Goal: Task Accomplishment & Management: Complete application form

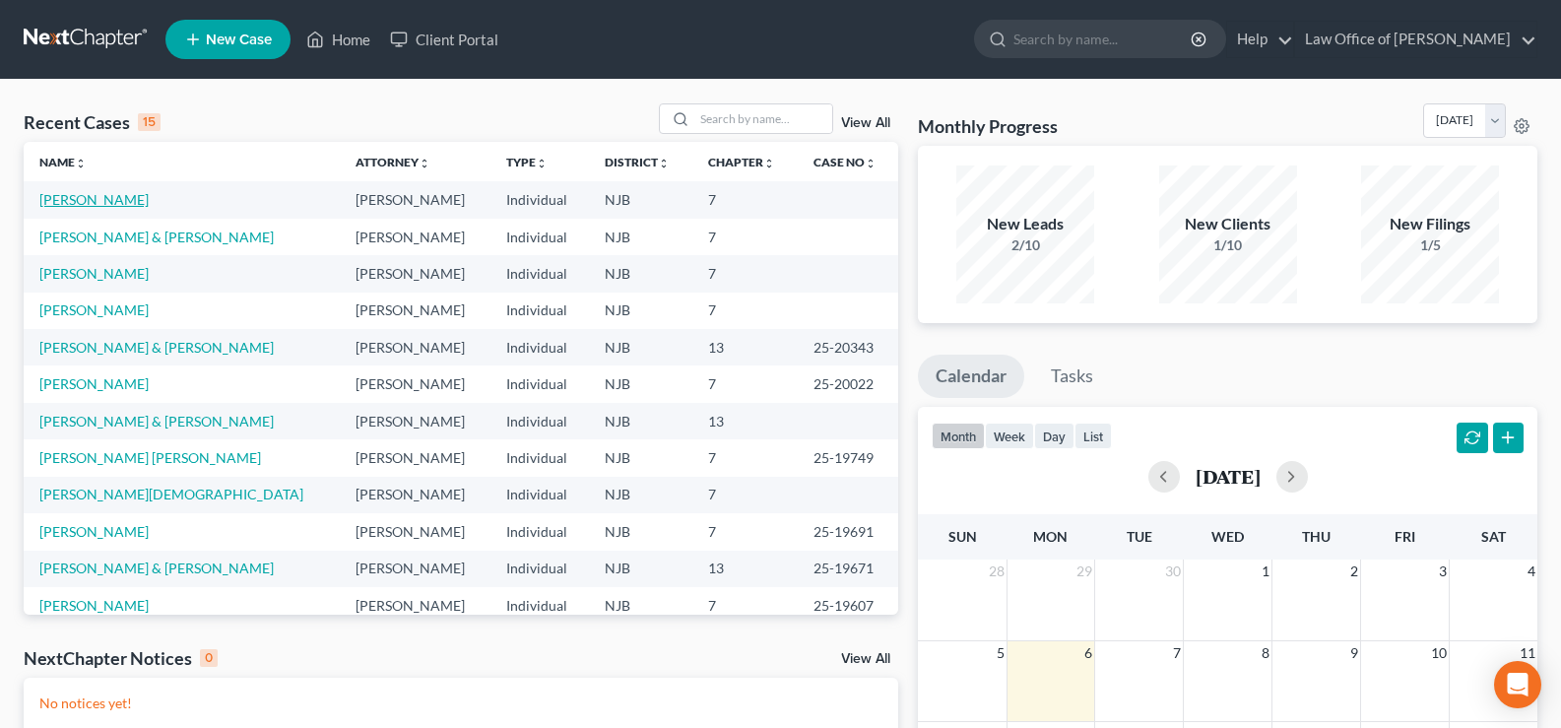
click at [77, 194] on link "[PERSON_NAME]" at bounding box center [93, 199] width 109 height 17
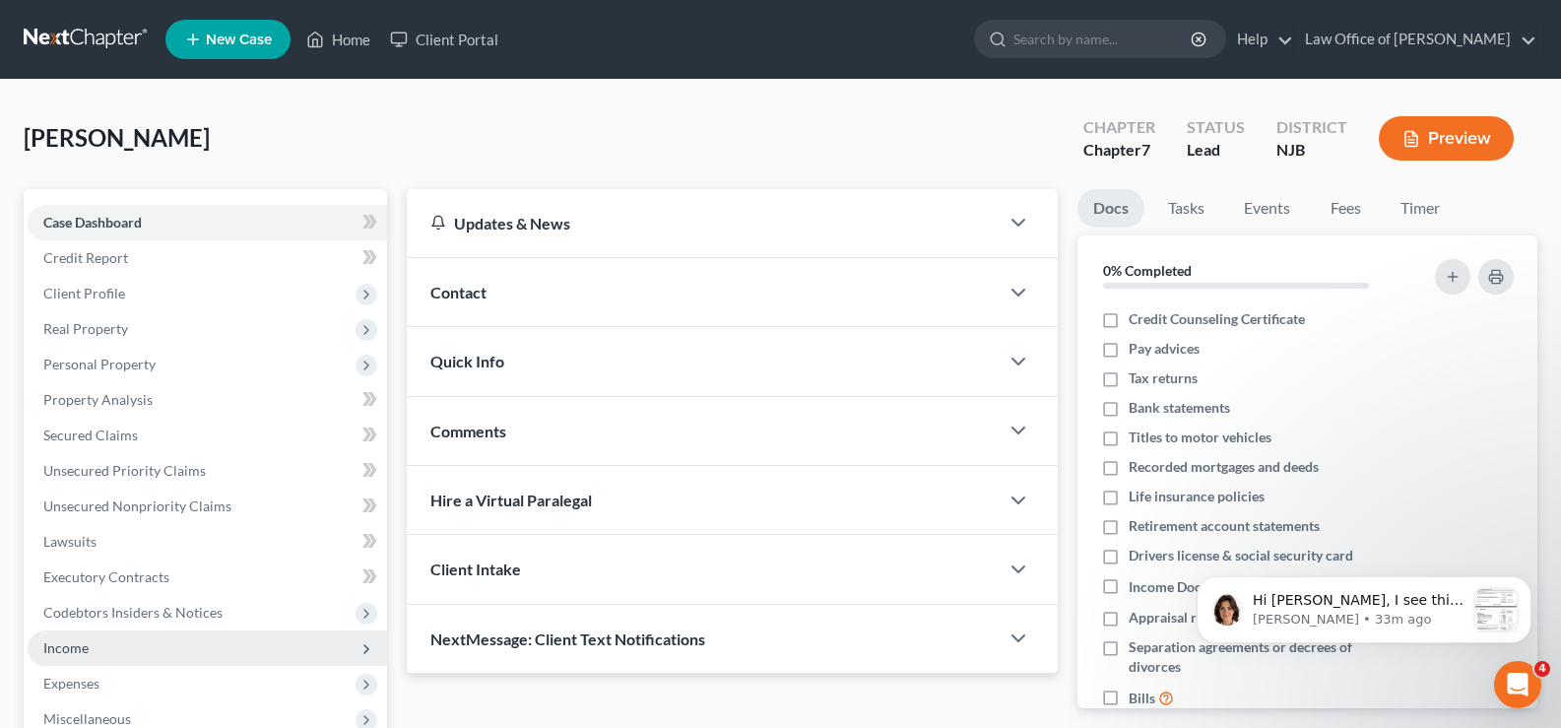
click at [60, 644] on span "Income" at bounding box center [65, 647] width 45 height 17
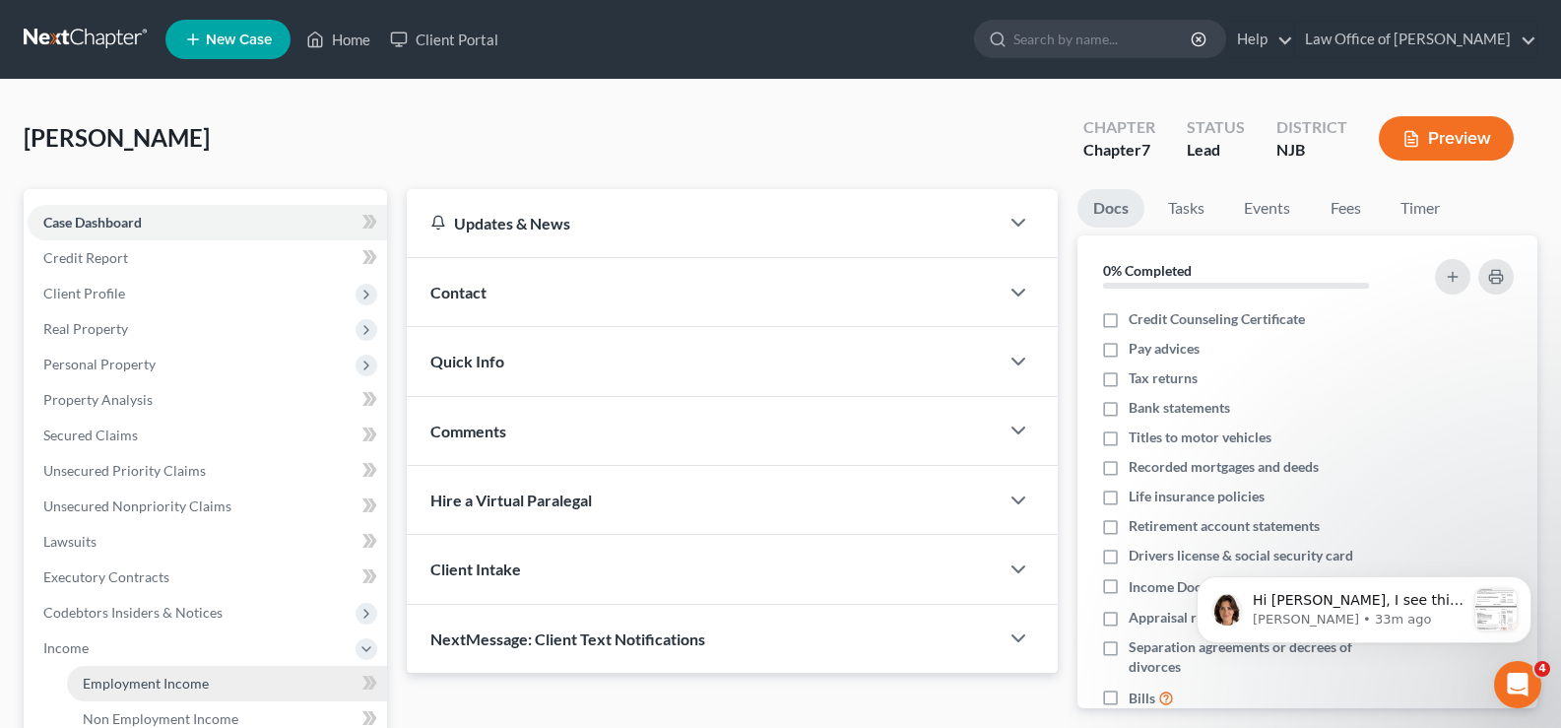
click at [185, 684] on span "Employment Income" at bounding box center [146, 683] width 126 height 17
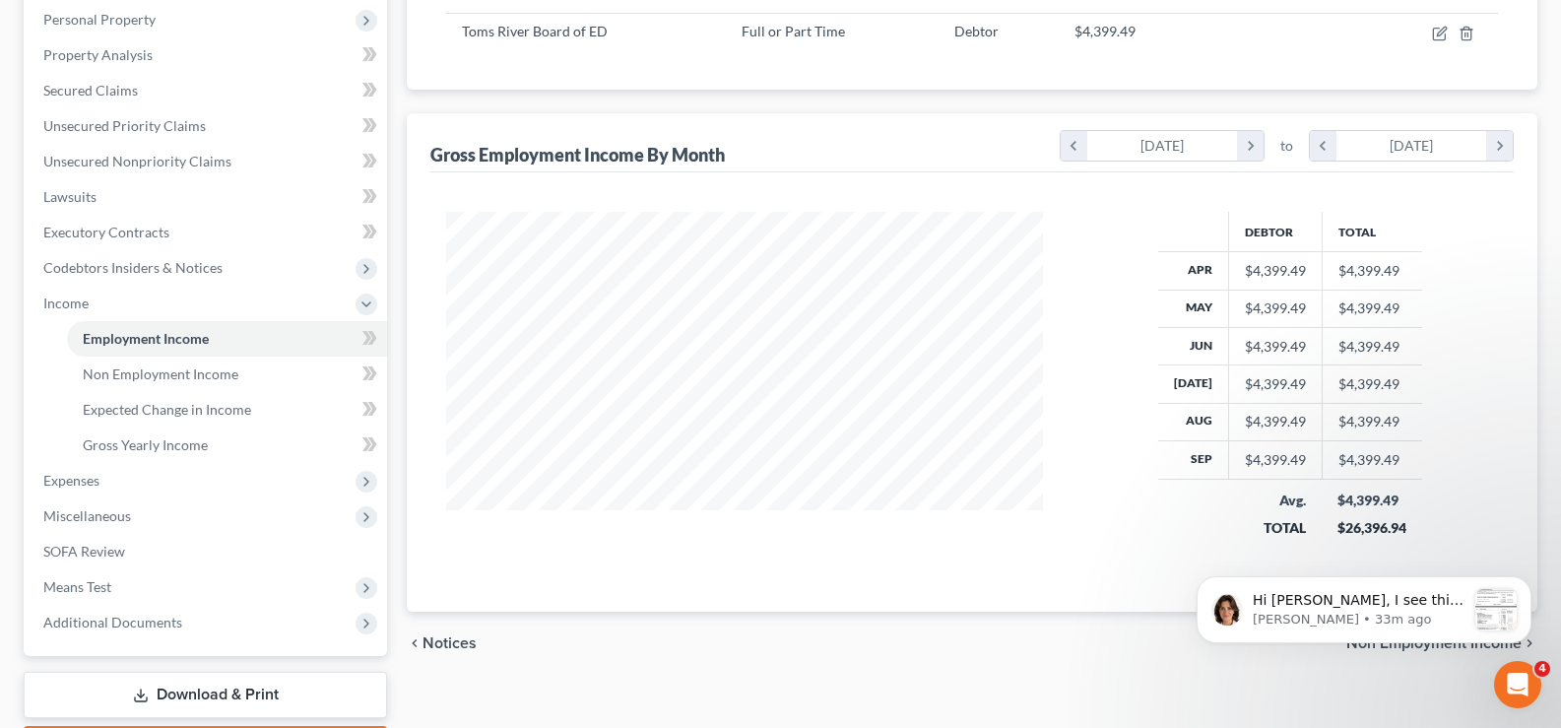
scroll to position [451, 0]
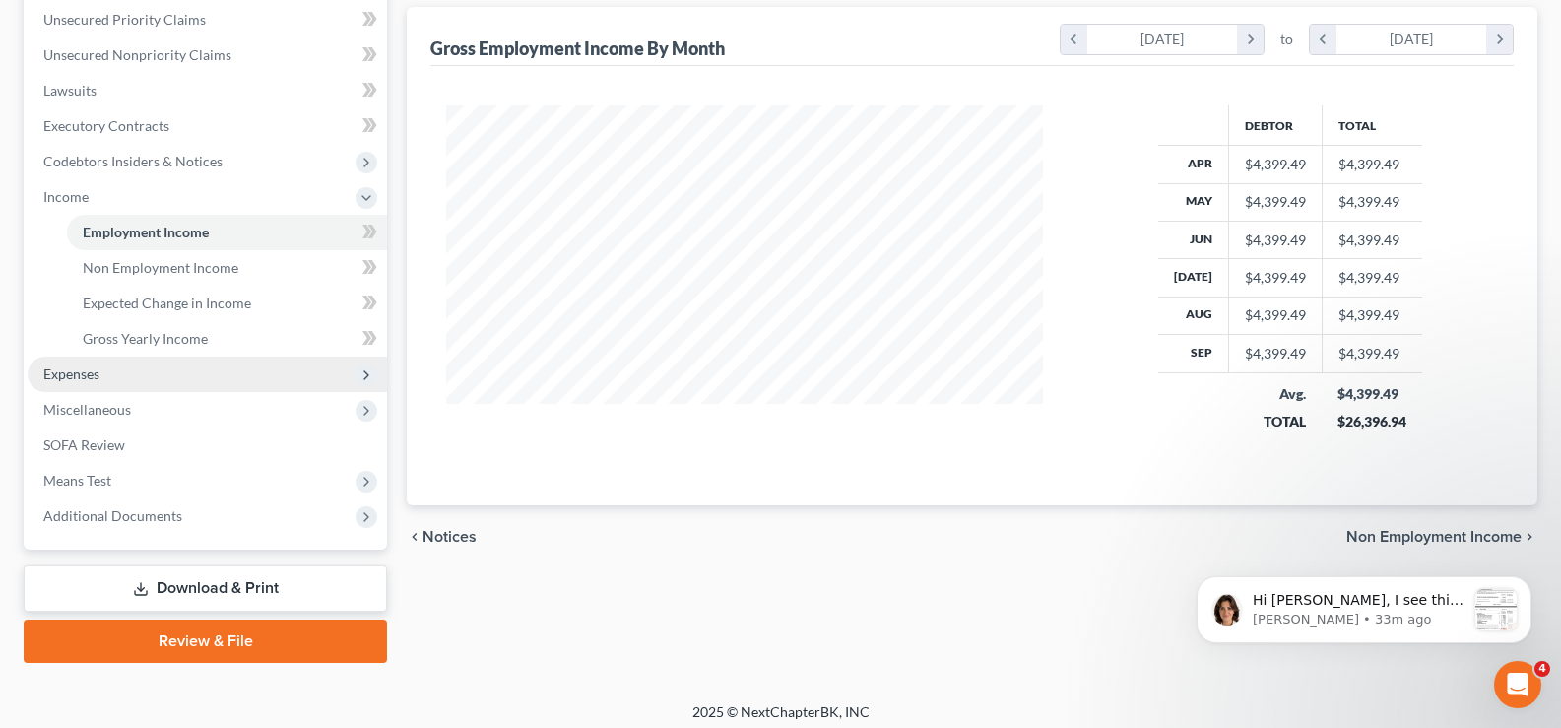
click at [74, 371] on span "Expenses" at bounding box center [71, 373] width 56 height 17
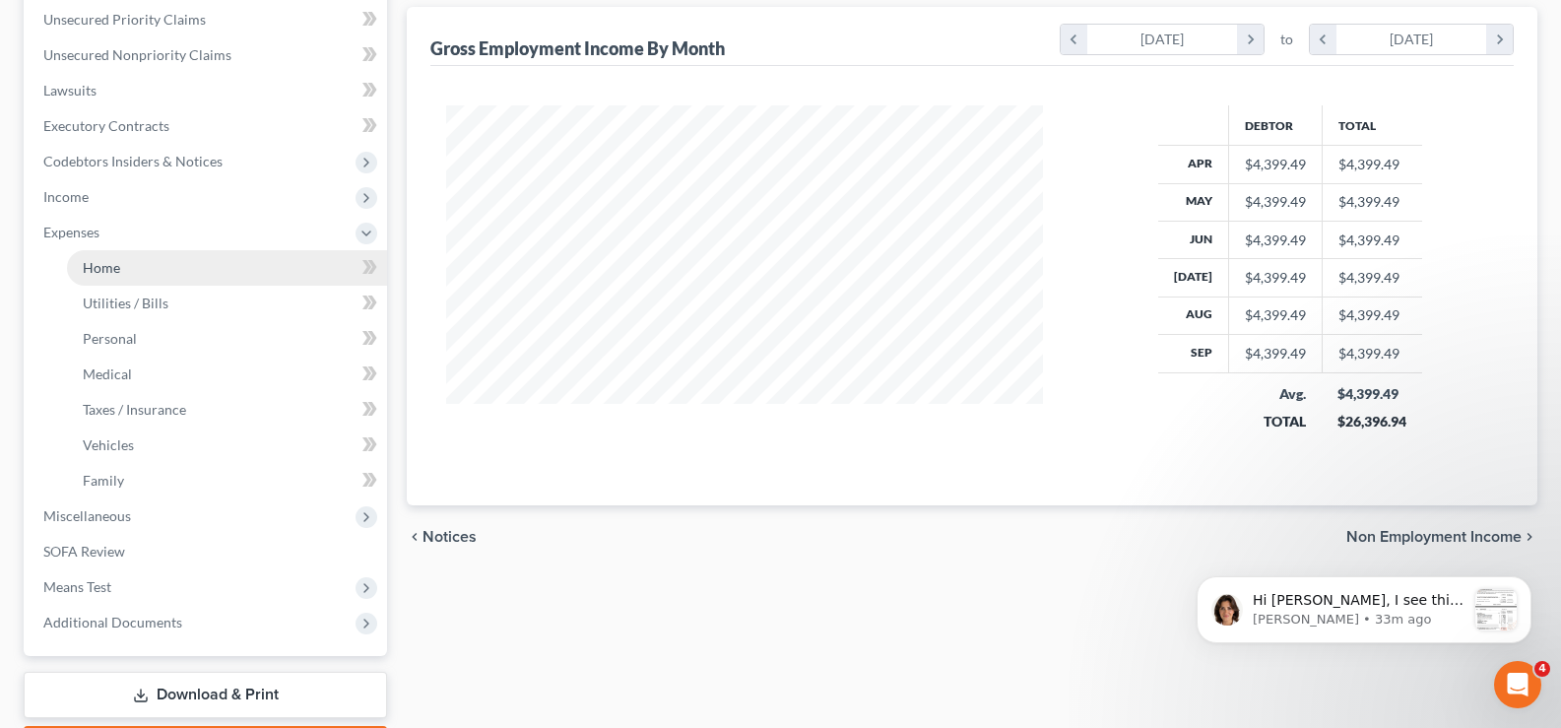
click at [113, 266] on span "Home" at bounding box center [101, 267] width 37 height 17
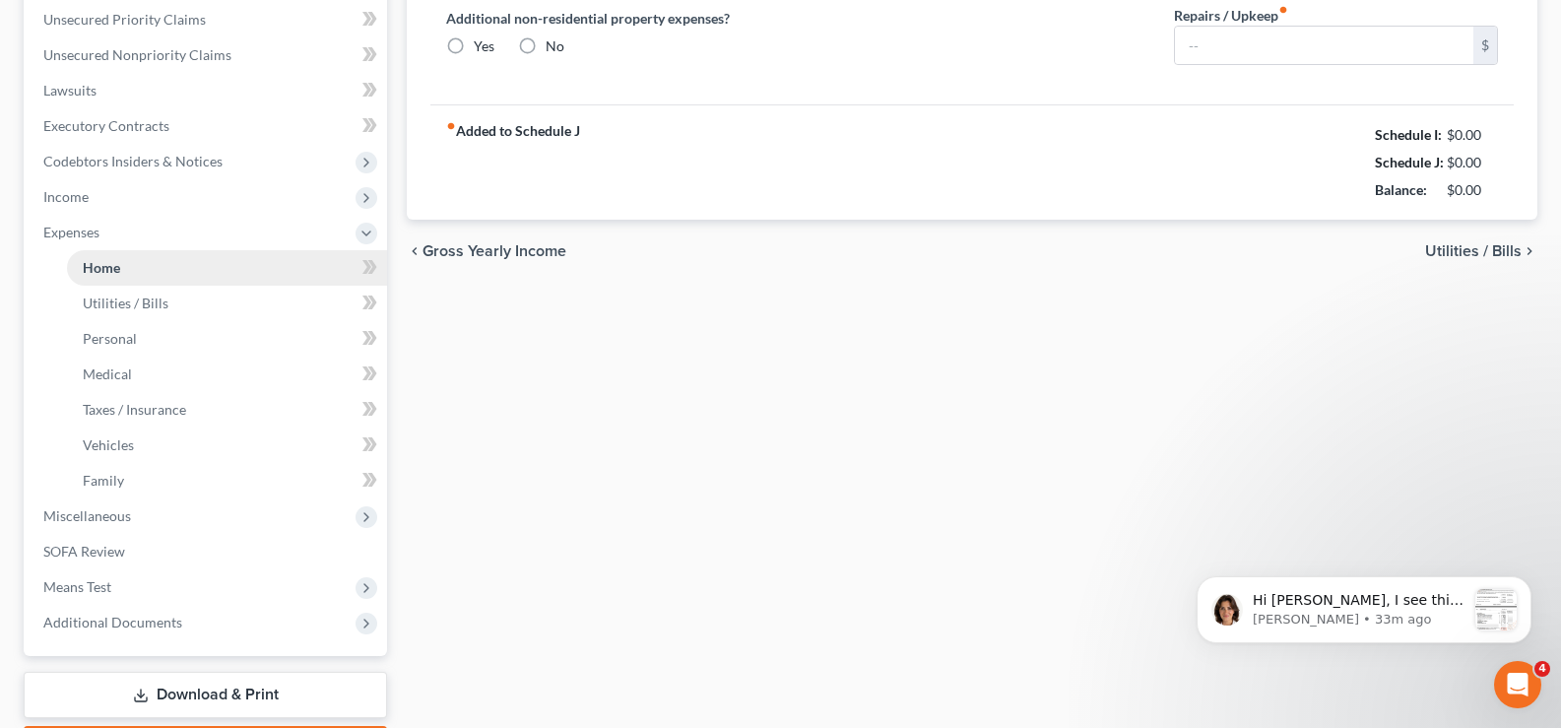
type input "1,500.00"
type input "0.00"
radio input "true"
type input "0.00"
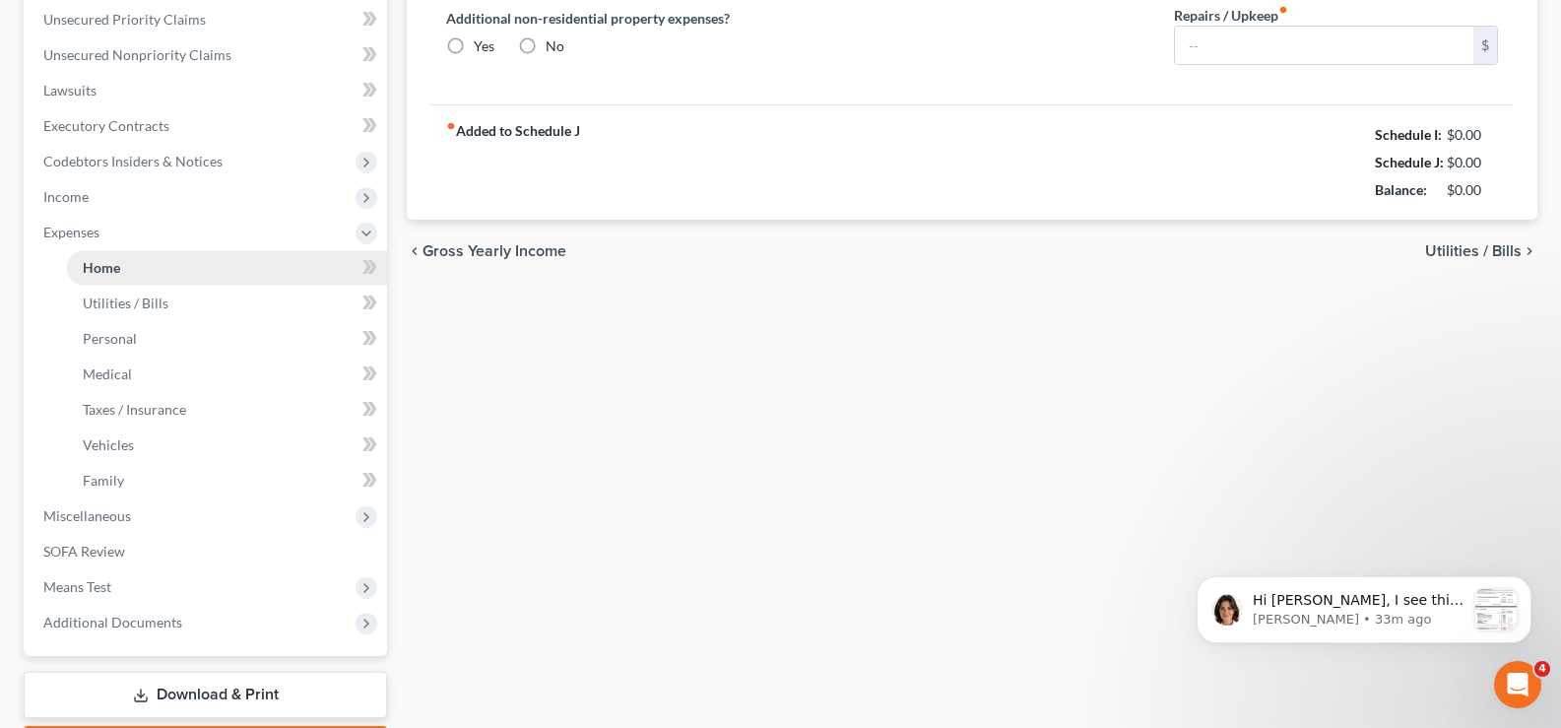
type input "0.00"
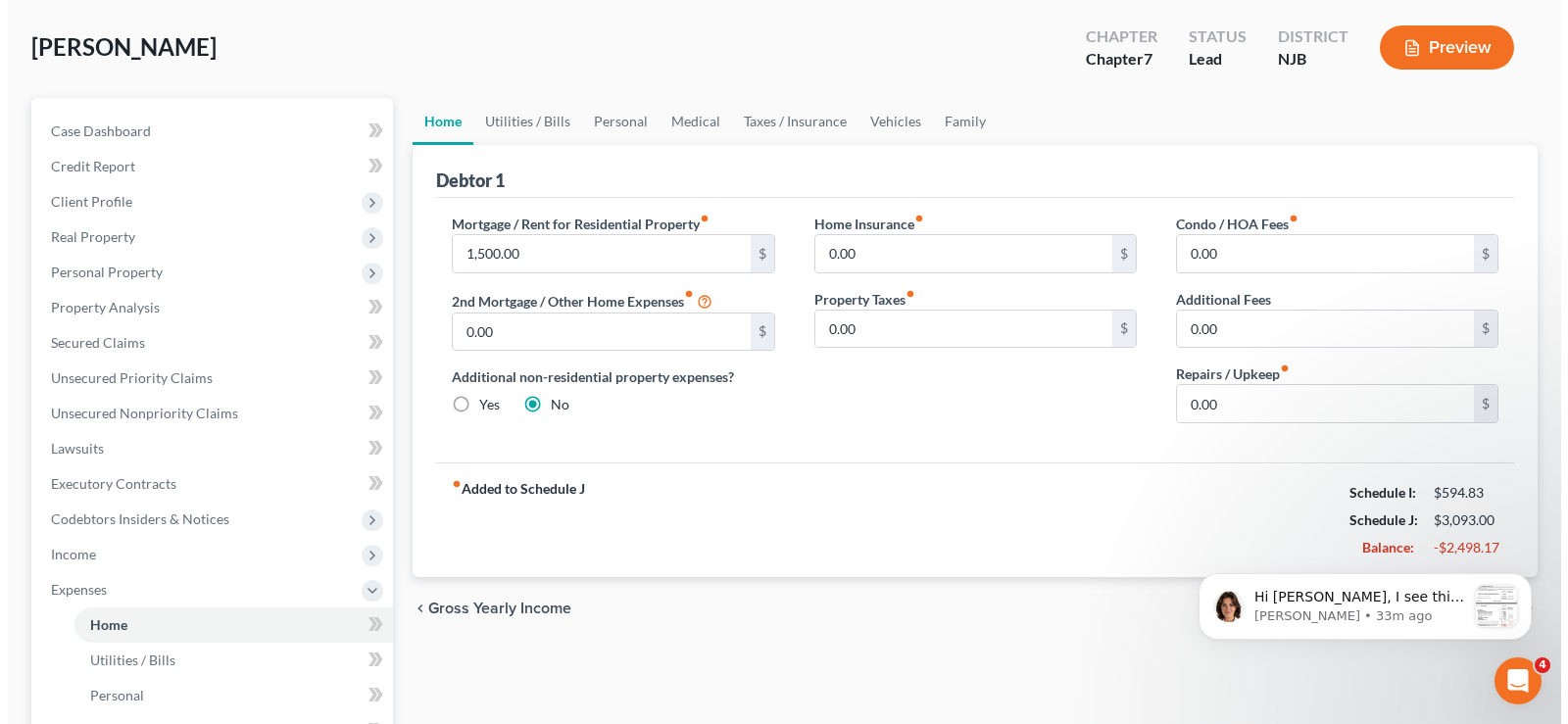
scroll to position [83, 0]
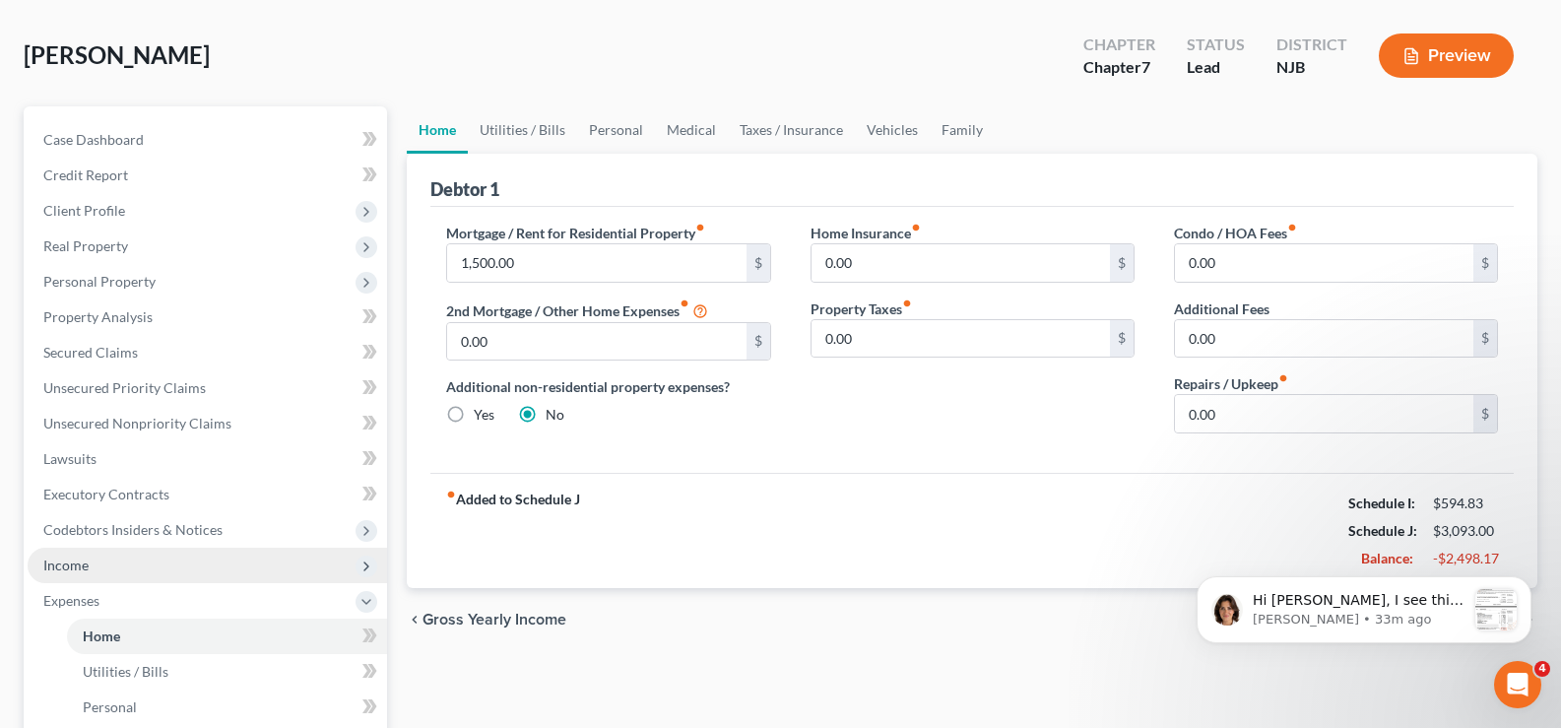
click at [61, 564] on span "Income" at bounding box center [65, 564] width 45 height 17
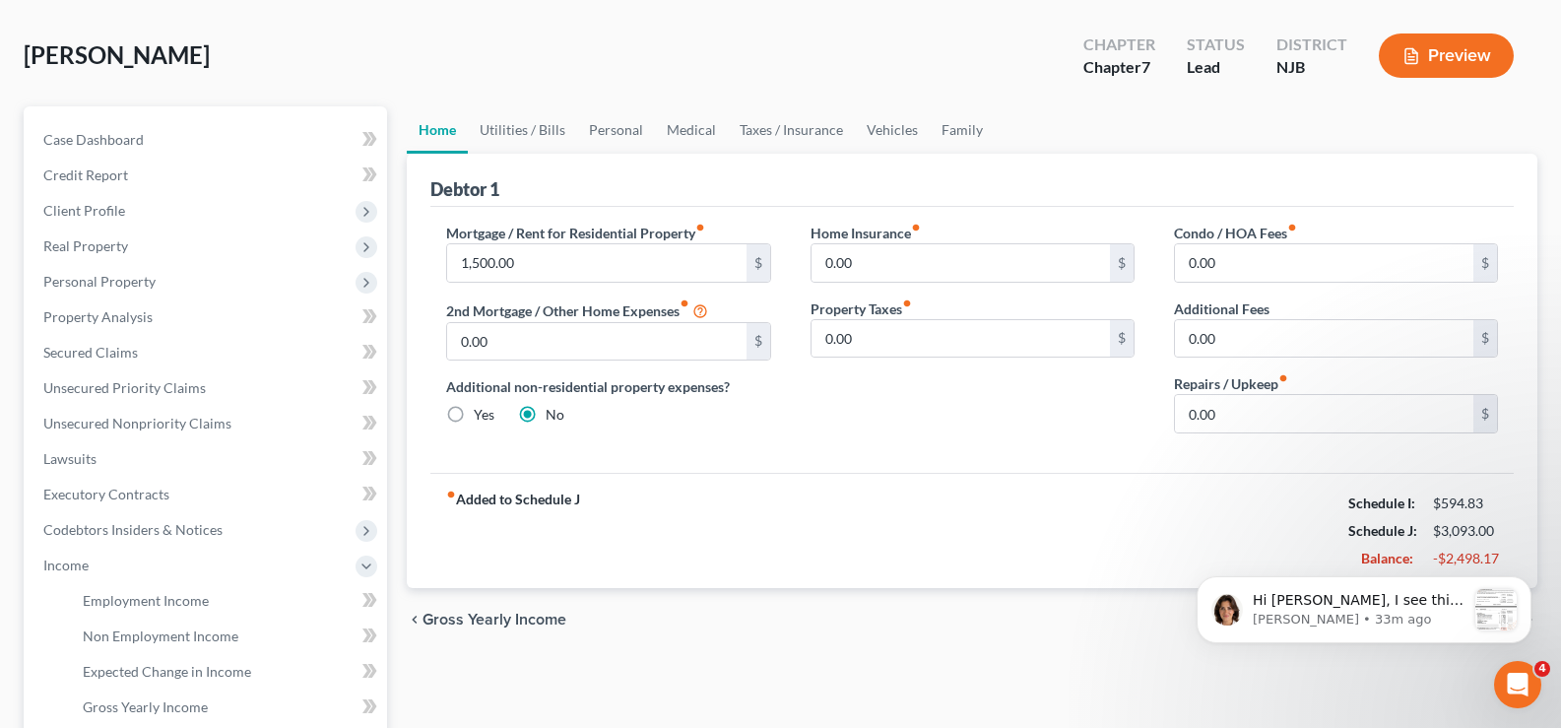
click at [1439, 52] on button "Preview" at bounding box center [1446, 55] width 135 height 44
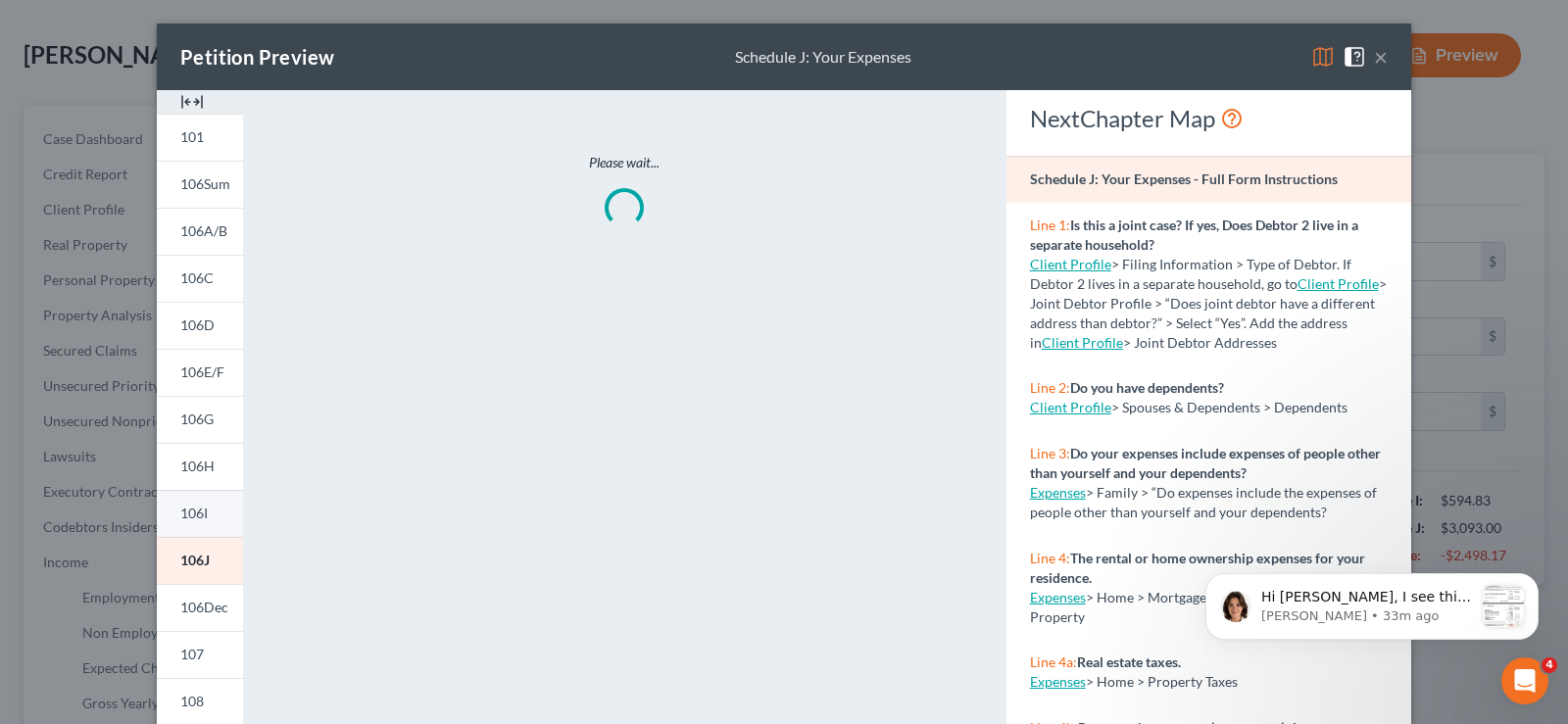
click at [180, 511] on span "106I" at bounding box center [194, 512] width 28 height 17
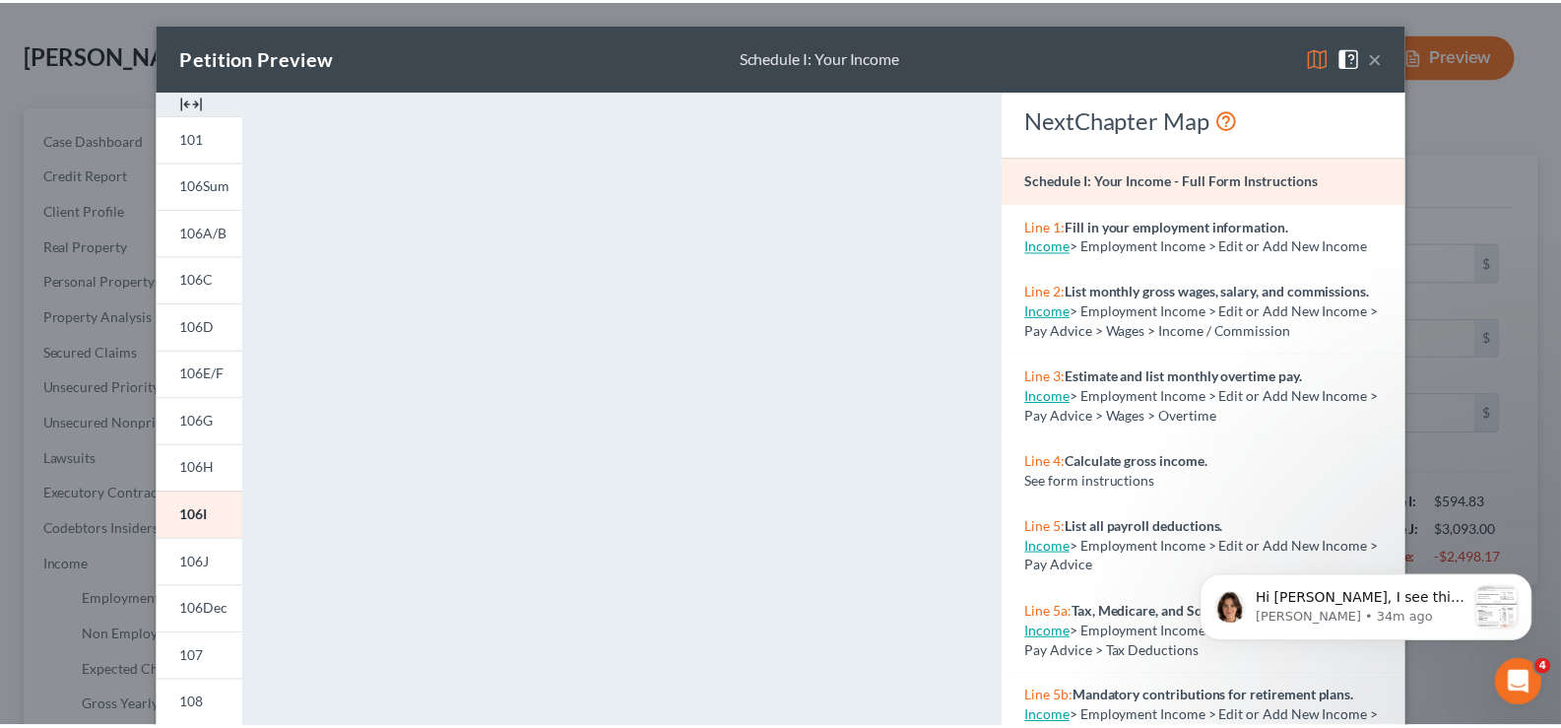
scroll to position [107, 0]
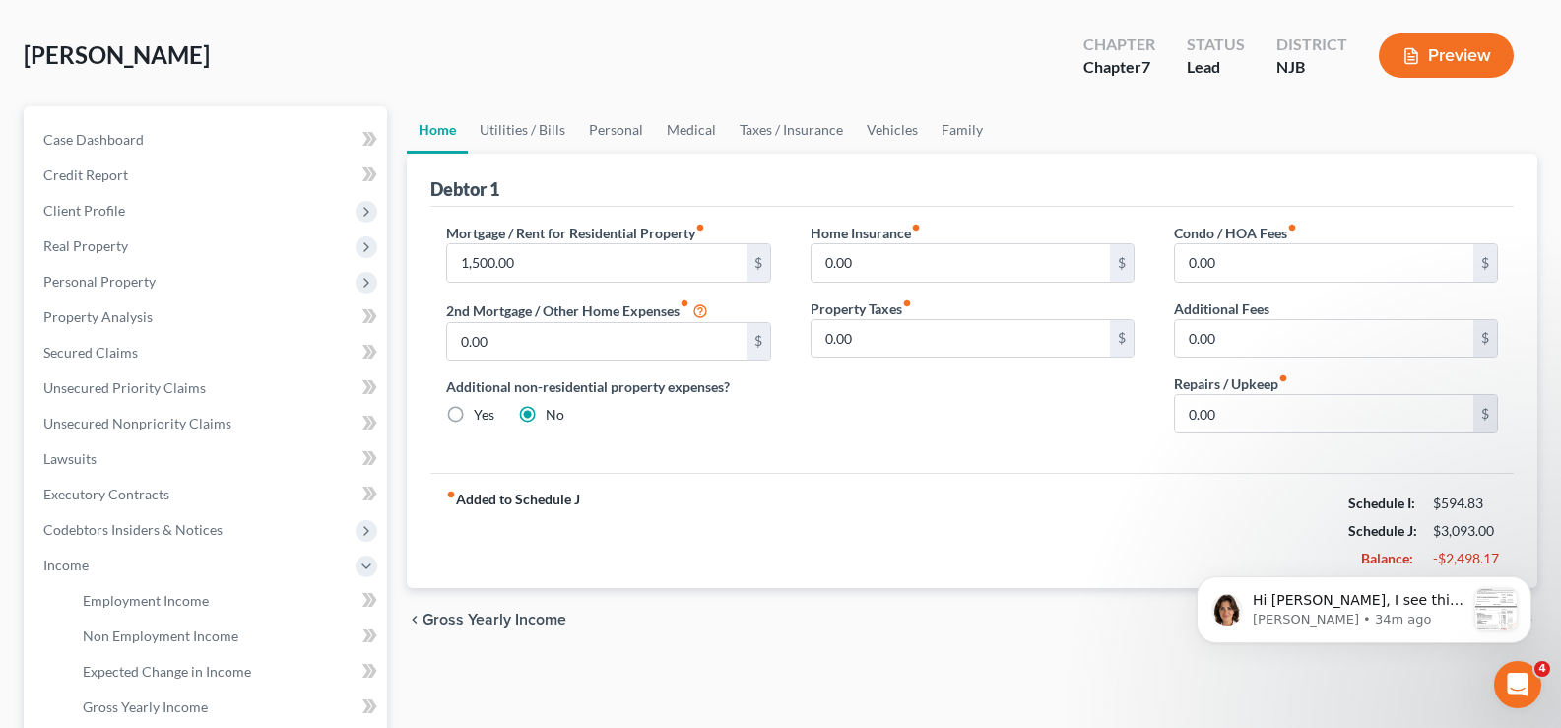
drag, startPoint x: 1564, startPoint y: 275, endPoint x: 1615, endPoint y: 566, distance: 296.0
click at [122, 595] on span "Employment Income" at bounding box center [146, 600] width 126 height 17
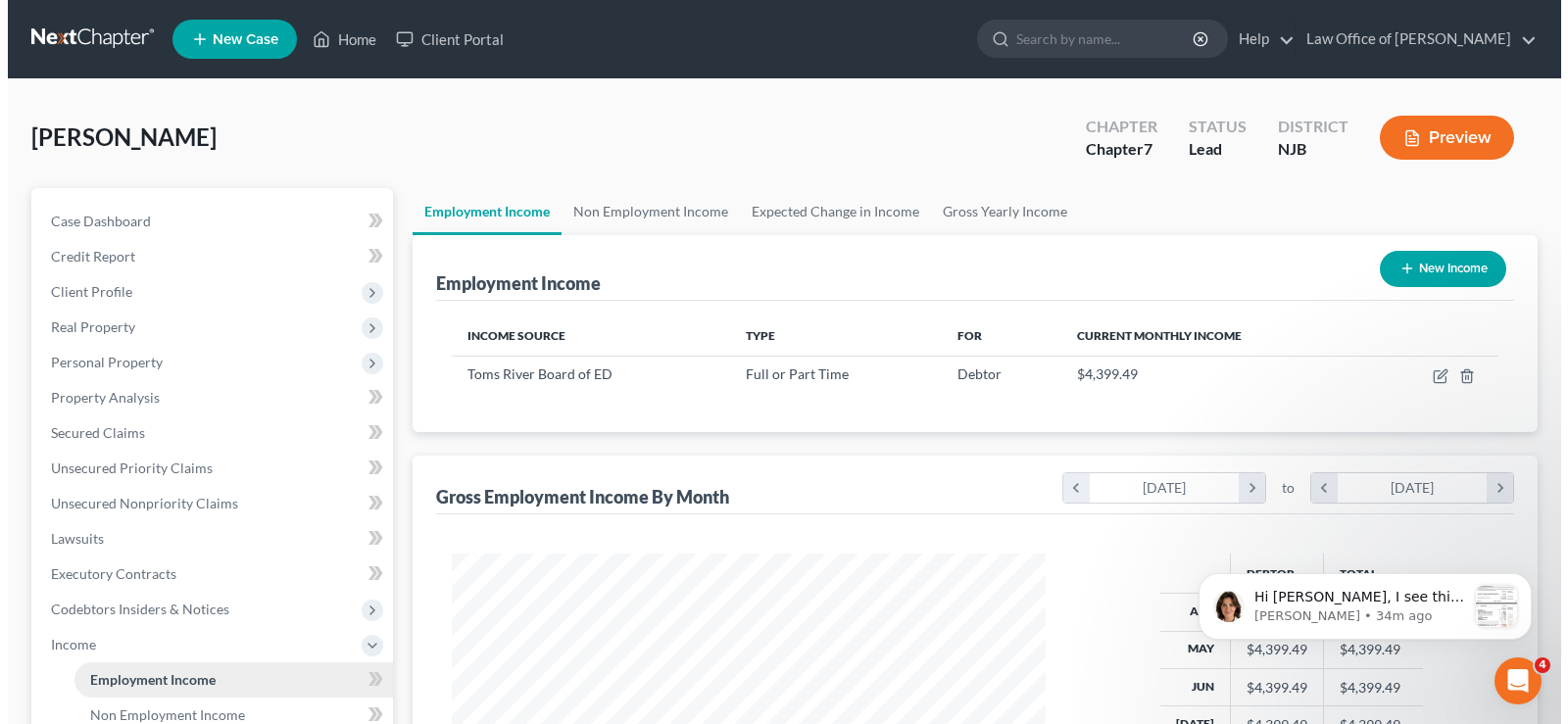
scroll to position [352, 633]
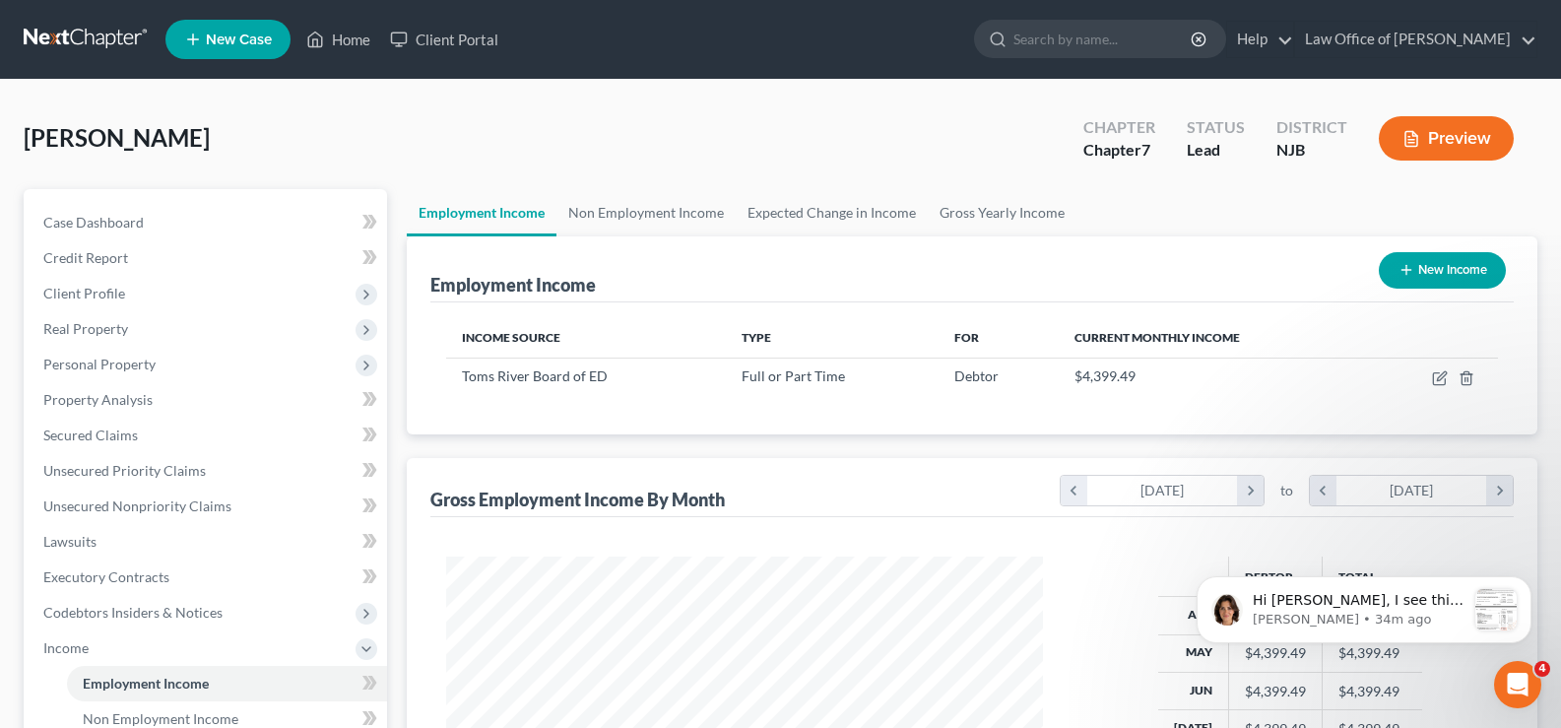
click at [1452, 131] on button "Preview" at bounding box center [1446, 138] width 135 height 44
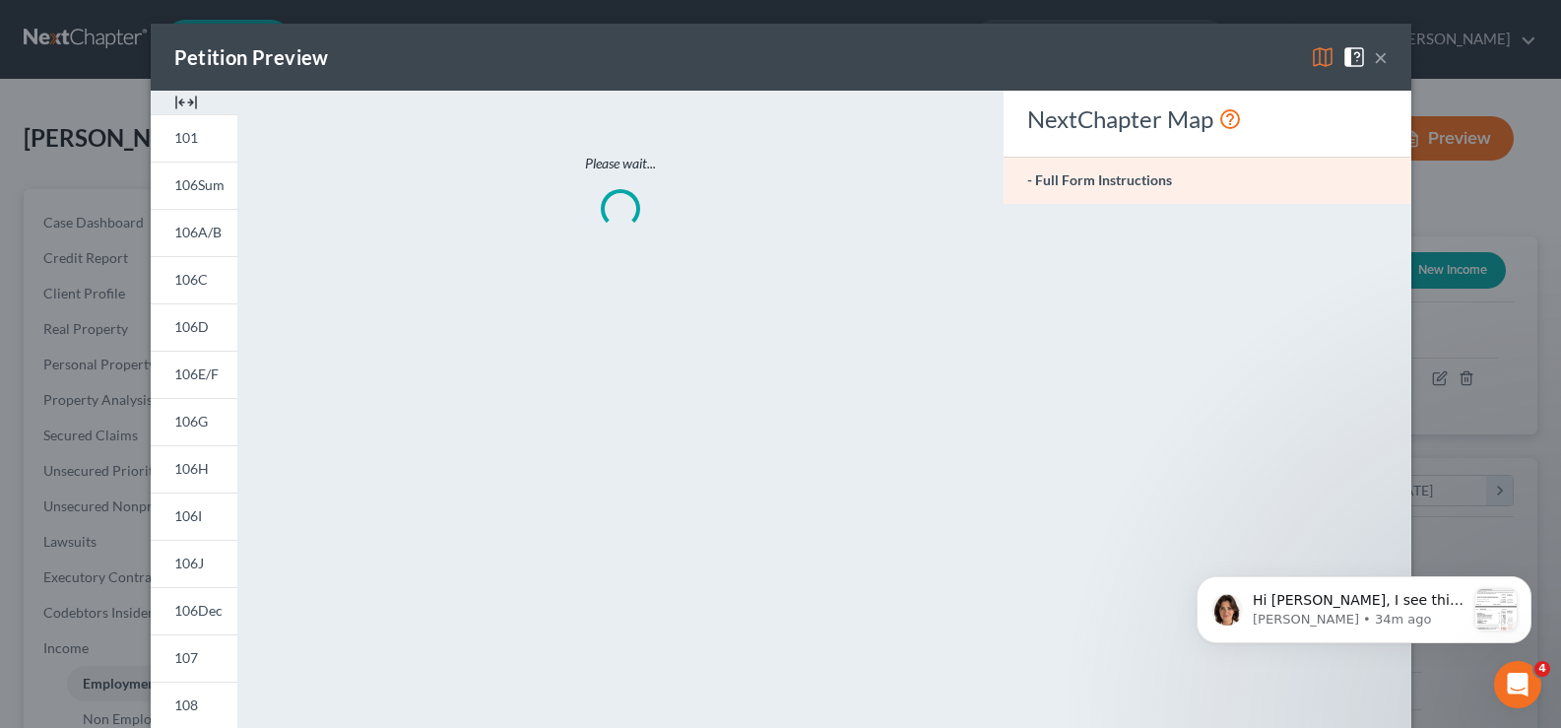
scroll to position [354, 643]
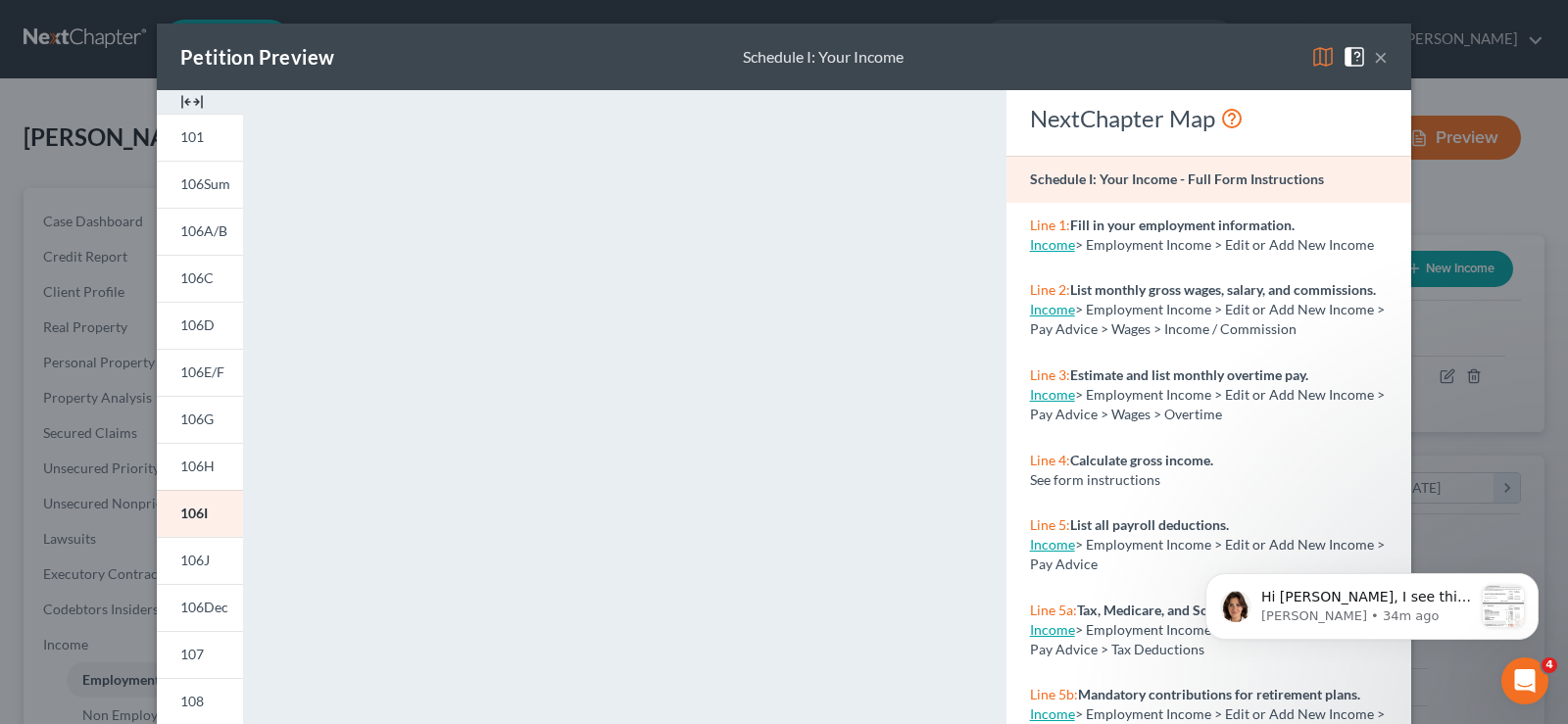
click at [1374, 50] on button "×" at bounding box center [1381, 57] width 14 height 24
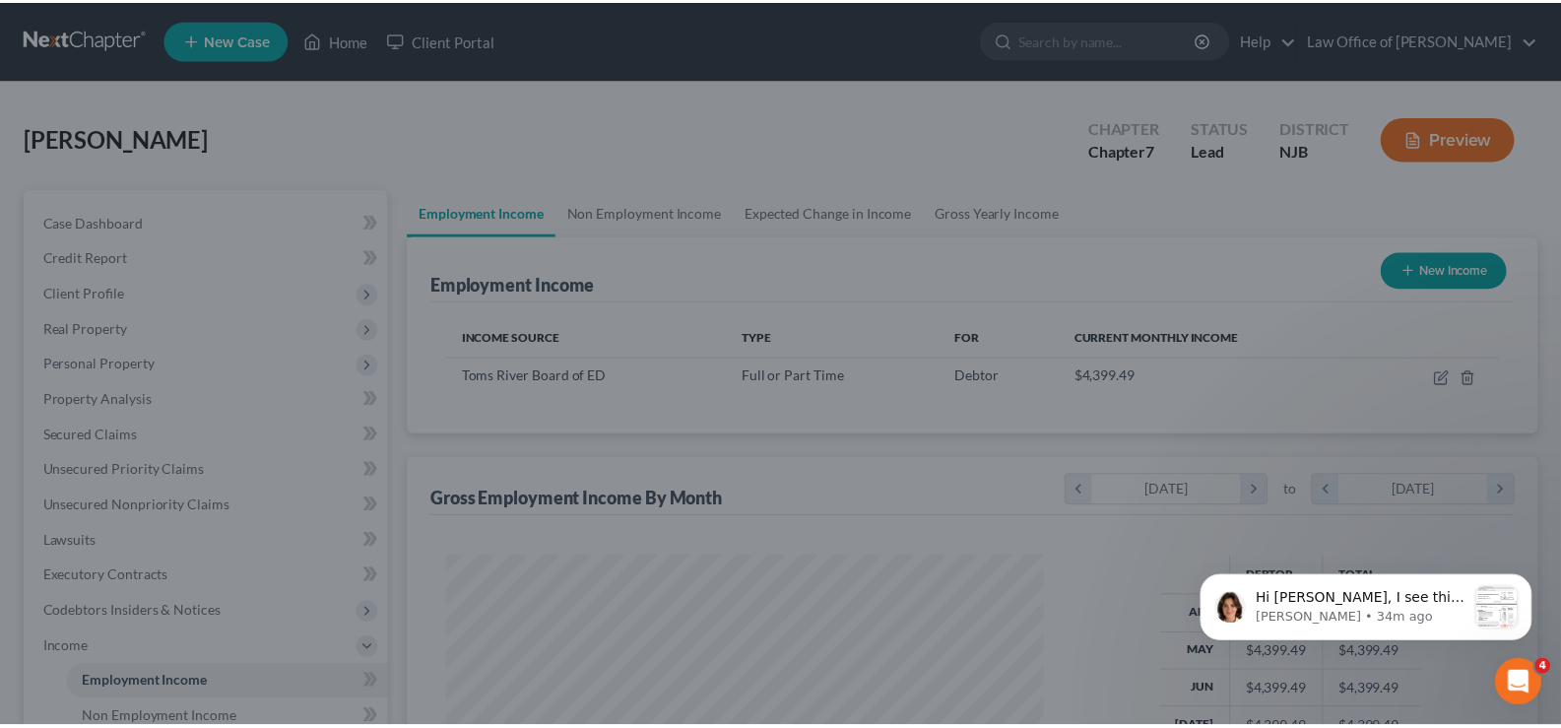
scroll to position [984532, 984248]
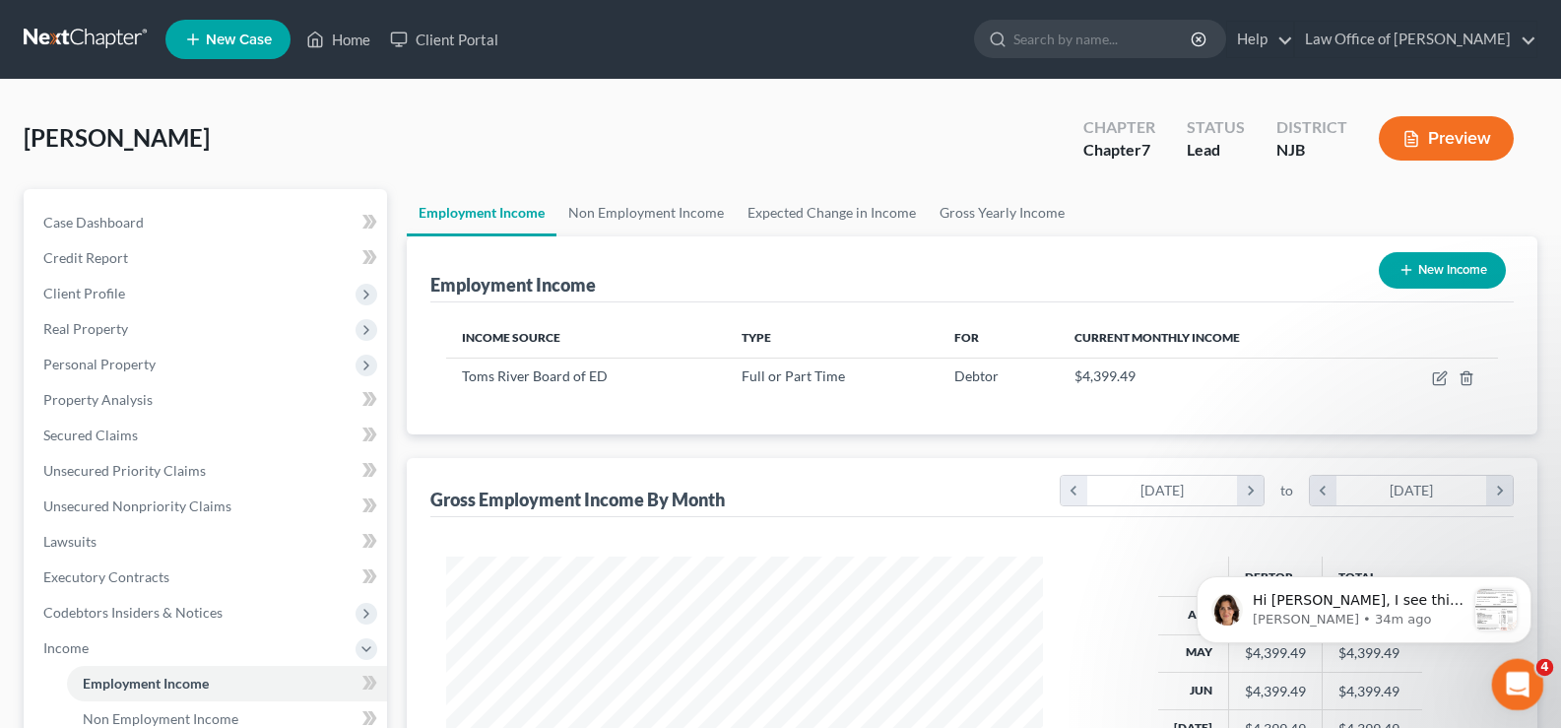
click at [1512, 663] on div "Open Intercom Messenger" at bounding box center [1514, 681] width 65 height 65
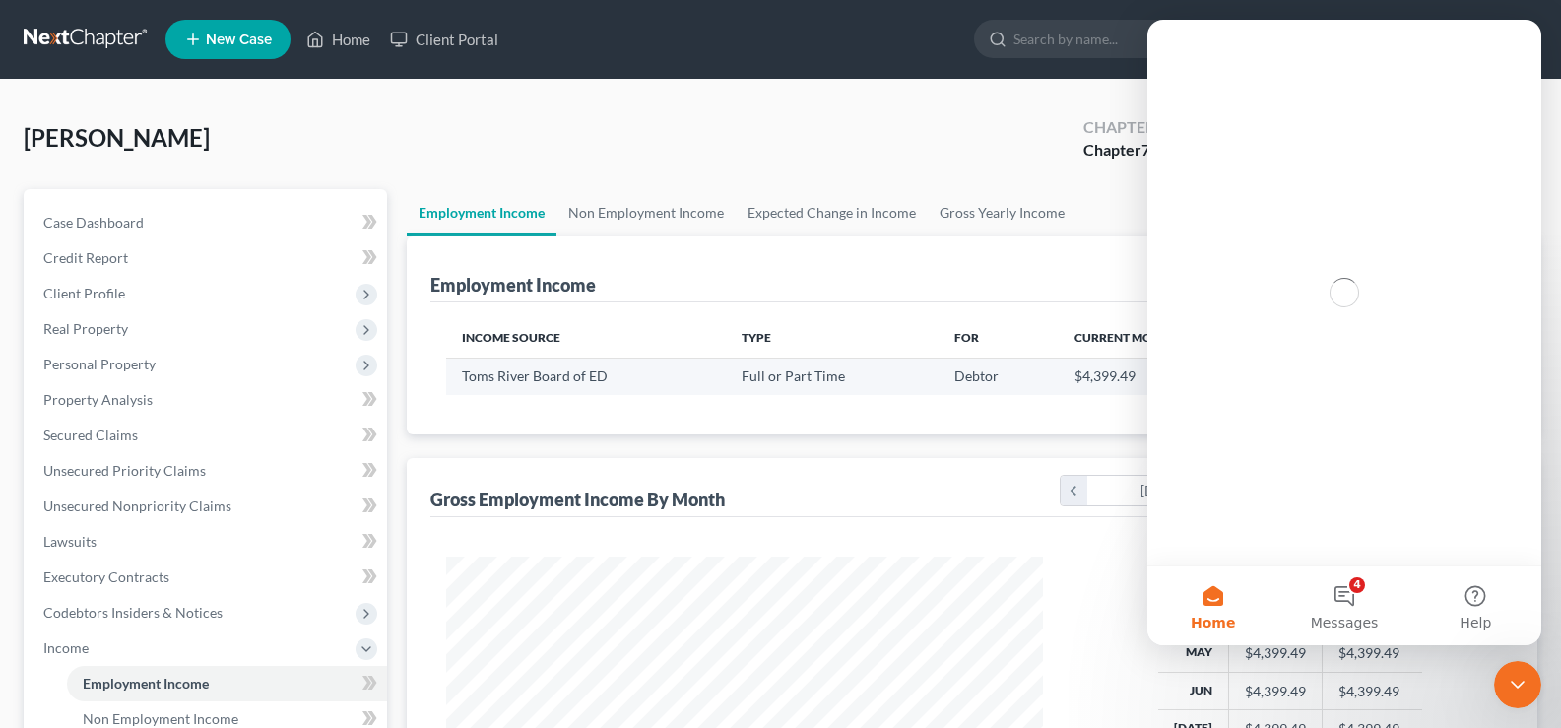
scroll to position [0, 0]
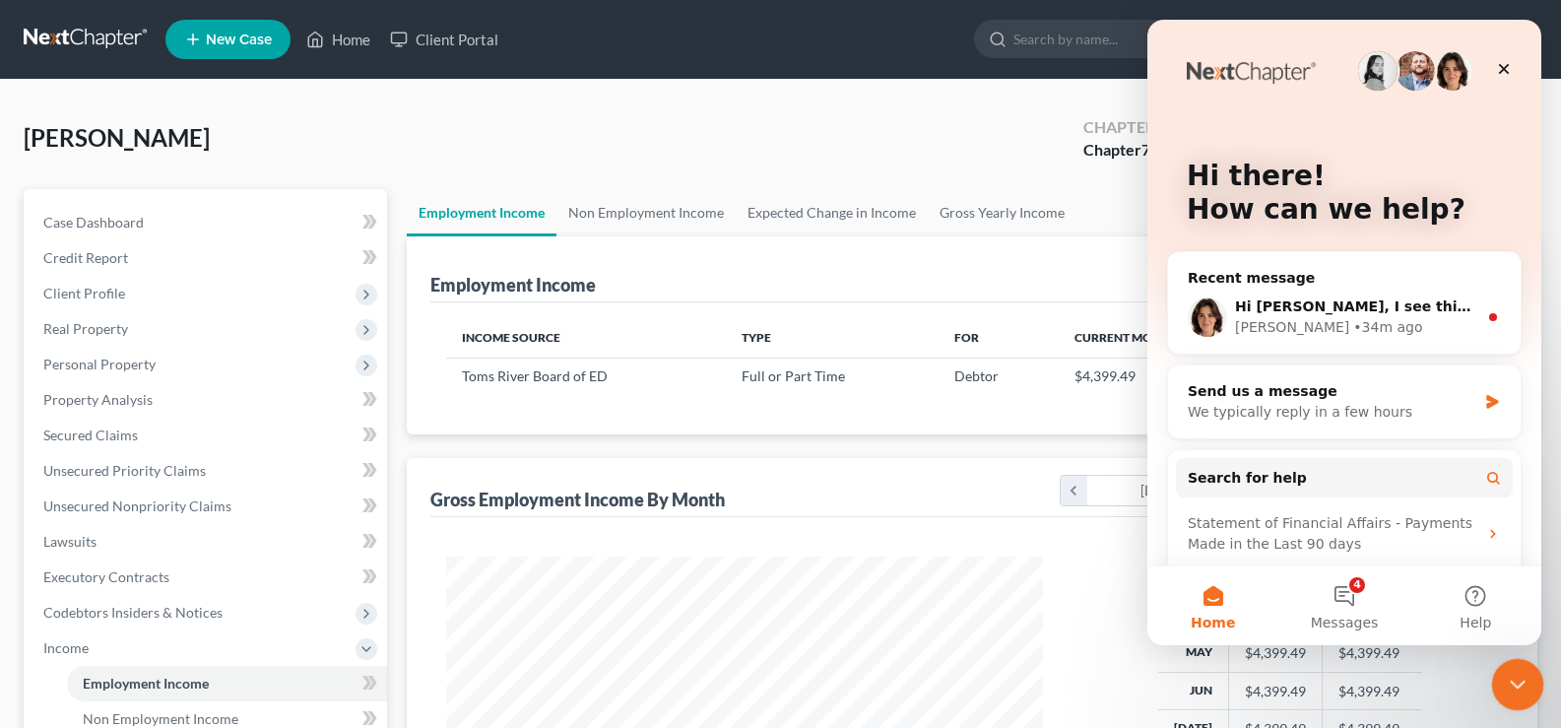
drag, startPoint x: 1520, startPoint y: 667, endPoint x: 1499, endPoint y: 660, distance: 21.8
click at [1499, 660] on div "Close Intercom Messenger" at bounding box center [1514, 681] width 47 height 47
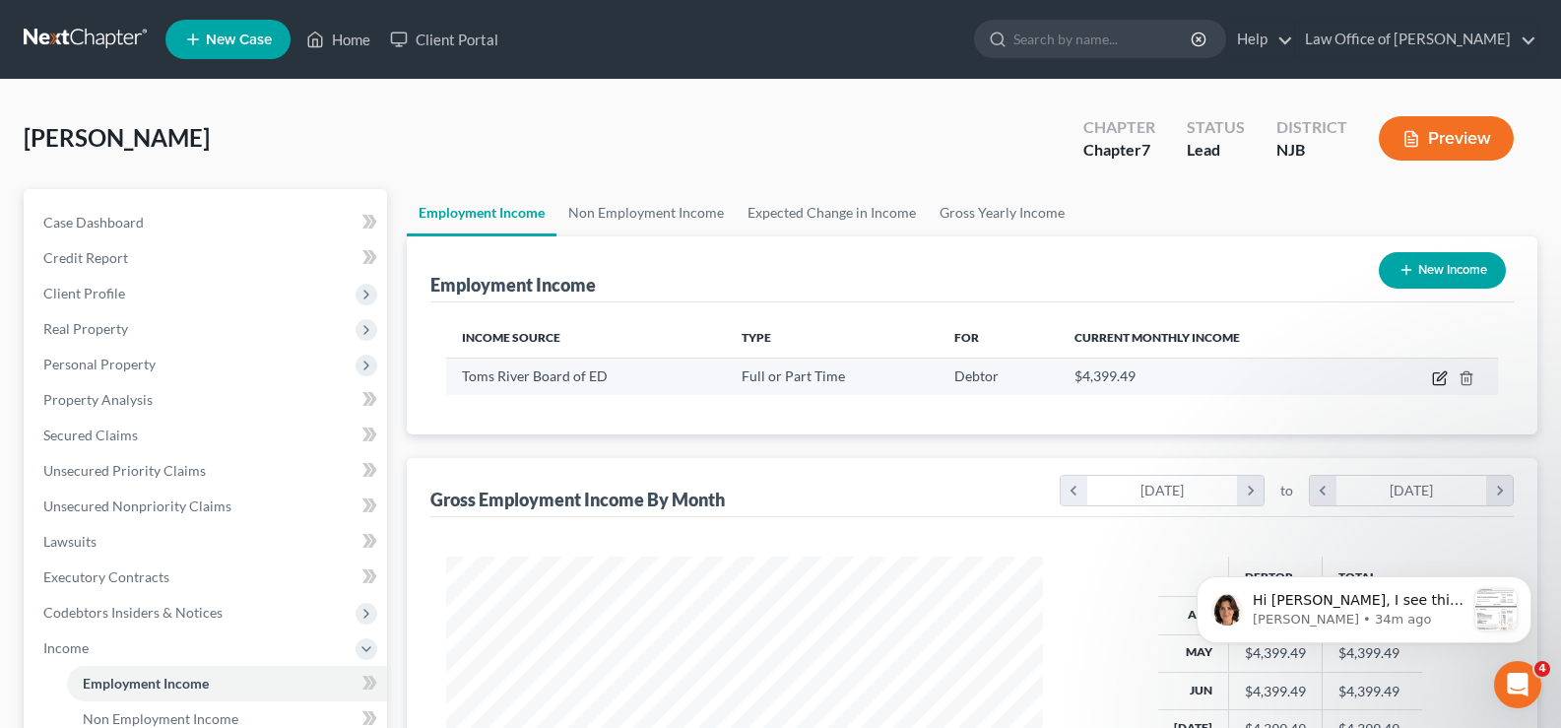
click at [1439, 373] on icon "button" at bounding box center [1439, 379] width 12 height 12
select select "0"
select select "1"
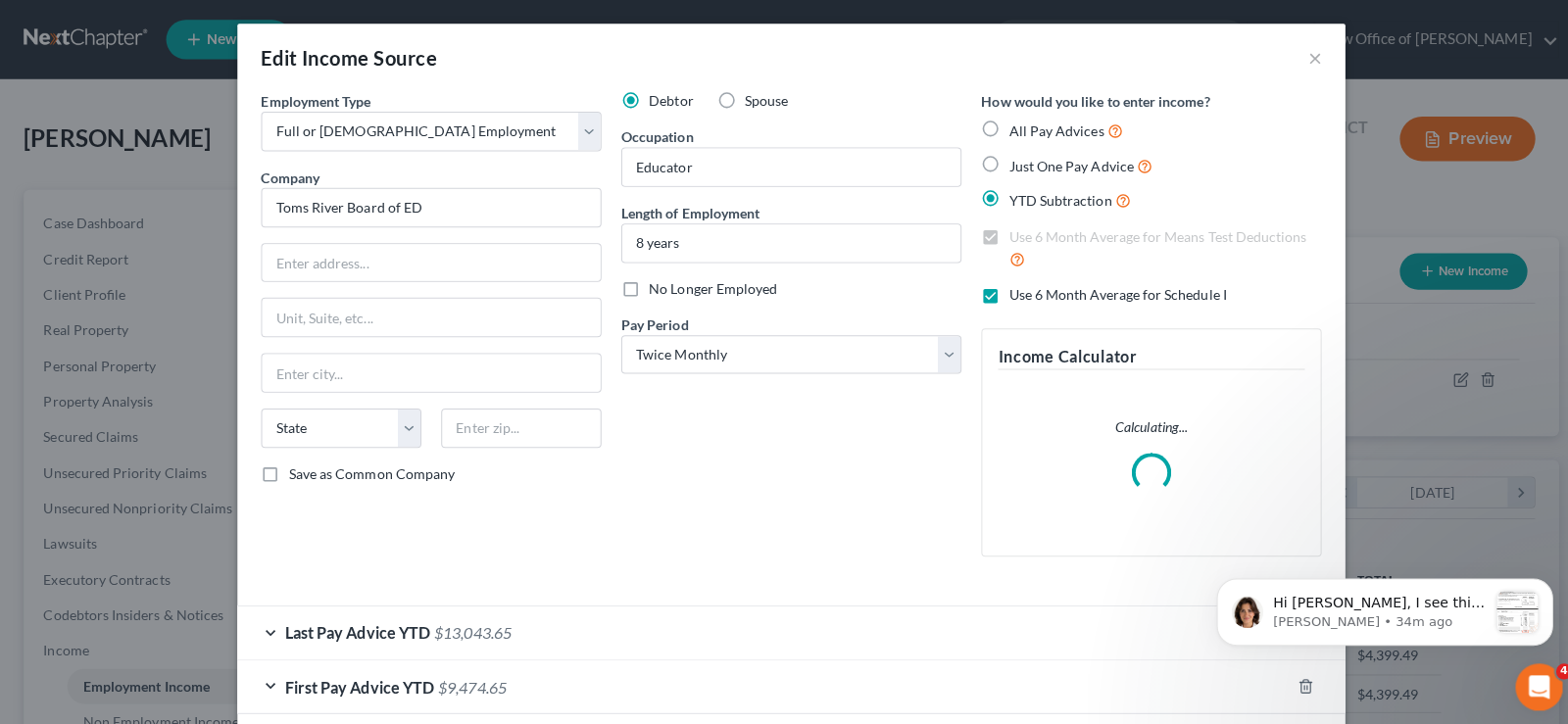
scroll to position [352, 640]
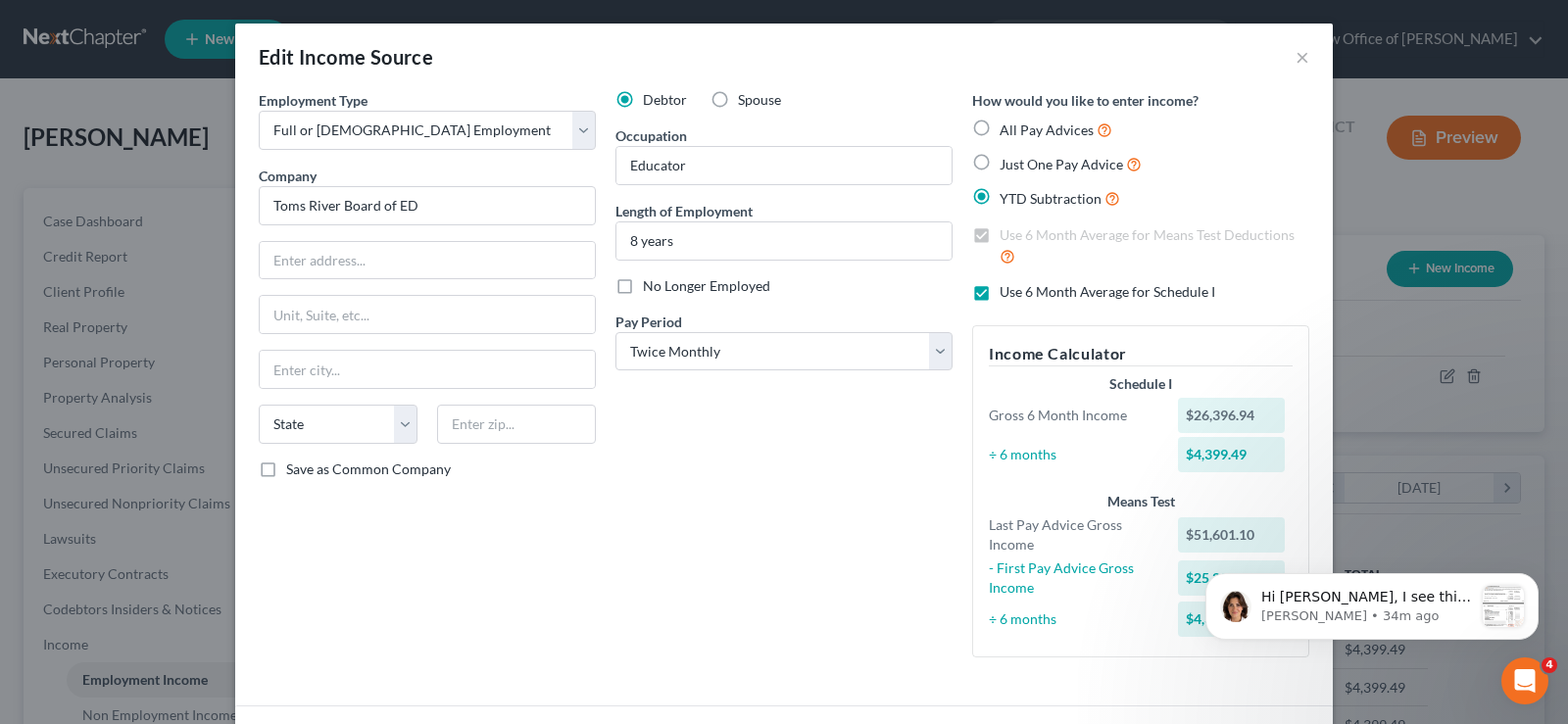
drag, startPoint x: 1549, startPoint y: 541, endPoint x: 1570, endPoint y: 588, distance: 51.5
click at [1552, 588] on html "Hi [PERSON_NAME], I see this figure pulling over correctly from Schedule I base…" at bounding box center [1372, 603] width 392 height 137
drag, startPoint x: 1549, startPoint y: 609, endPoint x: 1555, endPoint y: 669, distance: 60.3
click at [1552, 616] on body "Hi [PERSON_NAME], I see this figure pulling over correctly from Schedule I base…" at bounding box center [1372, 603] width 376 height 121
drag, startPoint x: 1549, startPoint y: 607, endPoint x: 1557, endPoint y: 616, distance: 12.0
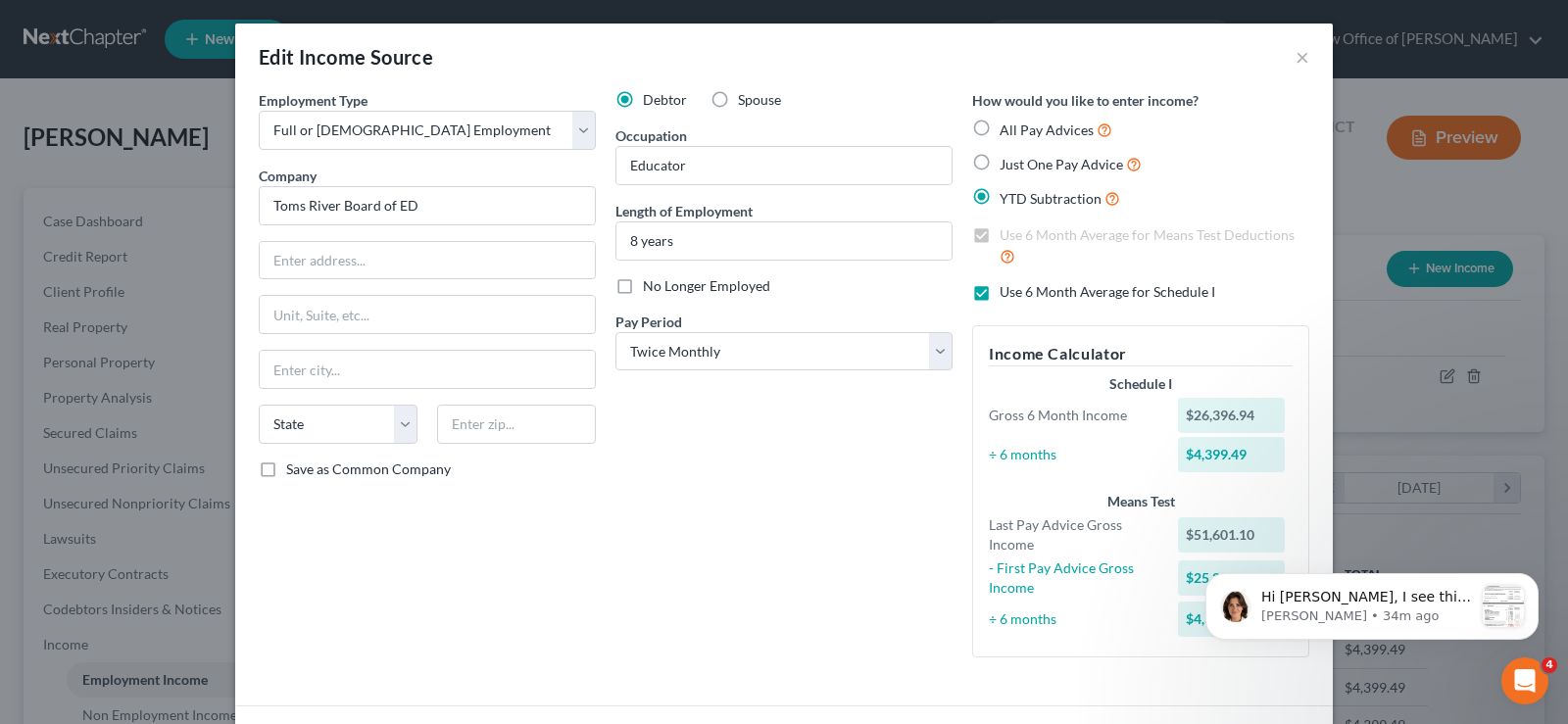
click at [1552, 593] on body "Hi [PERSON_NAME], I see this figure pulling over correctly from Schedule I base…" at bounding box center [1372, 603] width 376 height 121
drag, startPoint x: 1547, startPoint y: 535, endPoint x: 1535, endPoint y: 630, distance: 95.8
click at [1550, 595] on html "Hi [PERSON_NAME], I see this figure pulling over correctly from Schedule I base…" at bounding box center [1372, 603] width 392 height 137
drag, startPoint x: 1517, startPoint y: 674, endPoint x: 2723, endPoint y: 1310, distance: 1363.4
click at [1516, 673] on icon "Open Intercom Messenger" at bounding box center [1522, 678] width 33 height 33
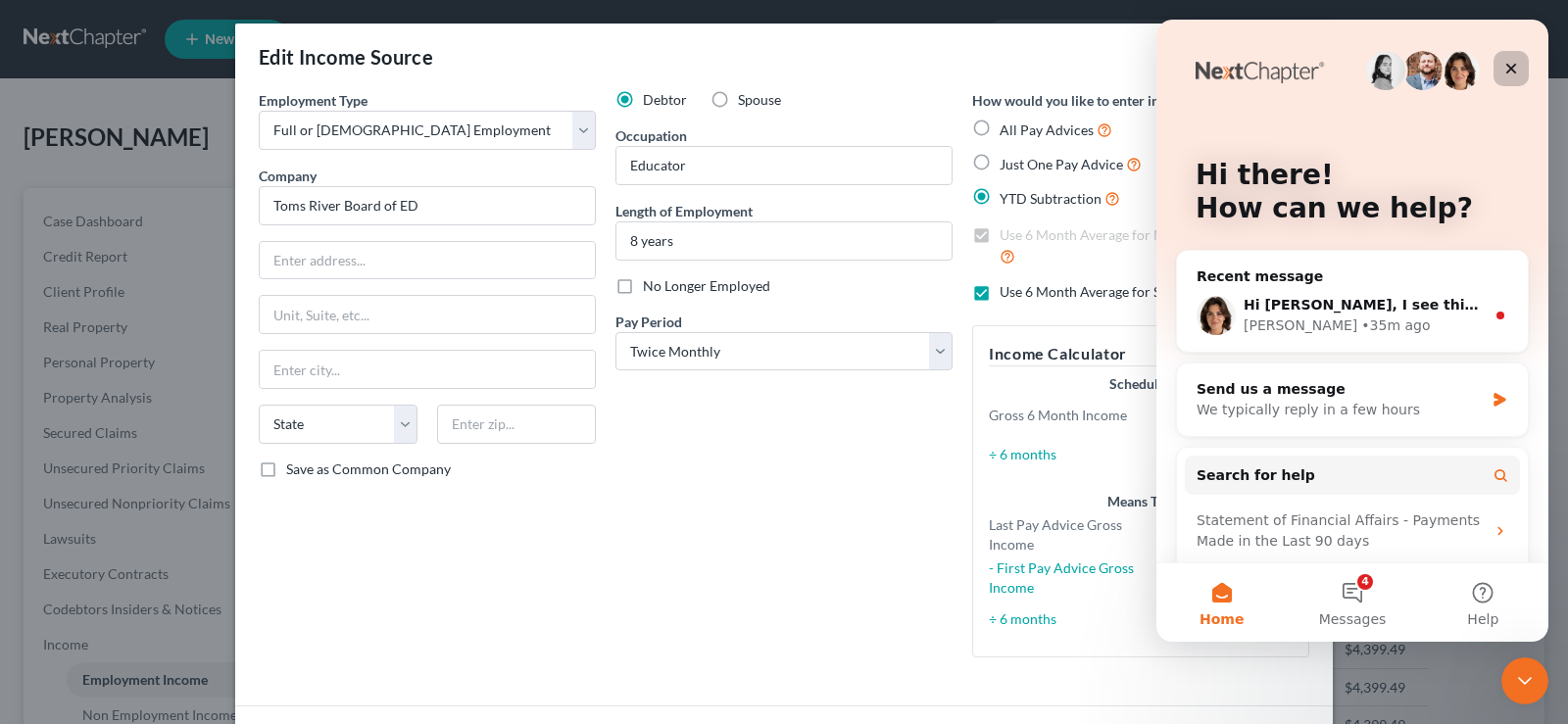
click at [1502, 64] on div "Close" at bounding box center [1510, 68] width 35 height 35
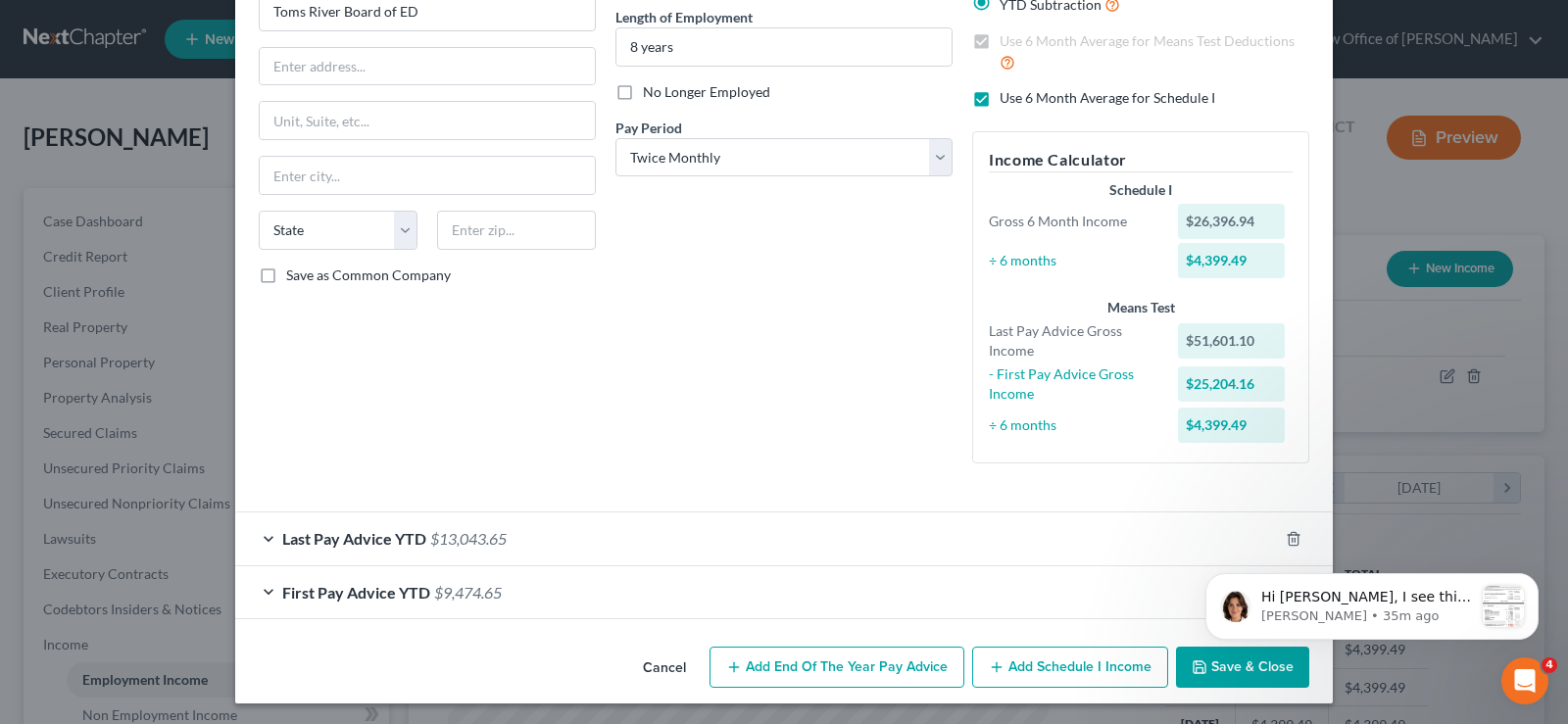
scroll to position [197, 0]
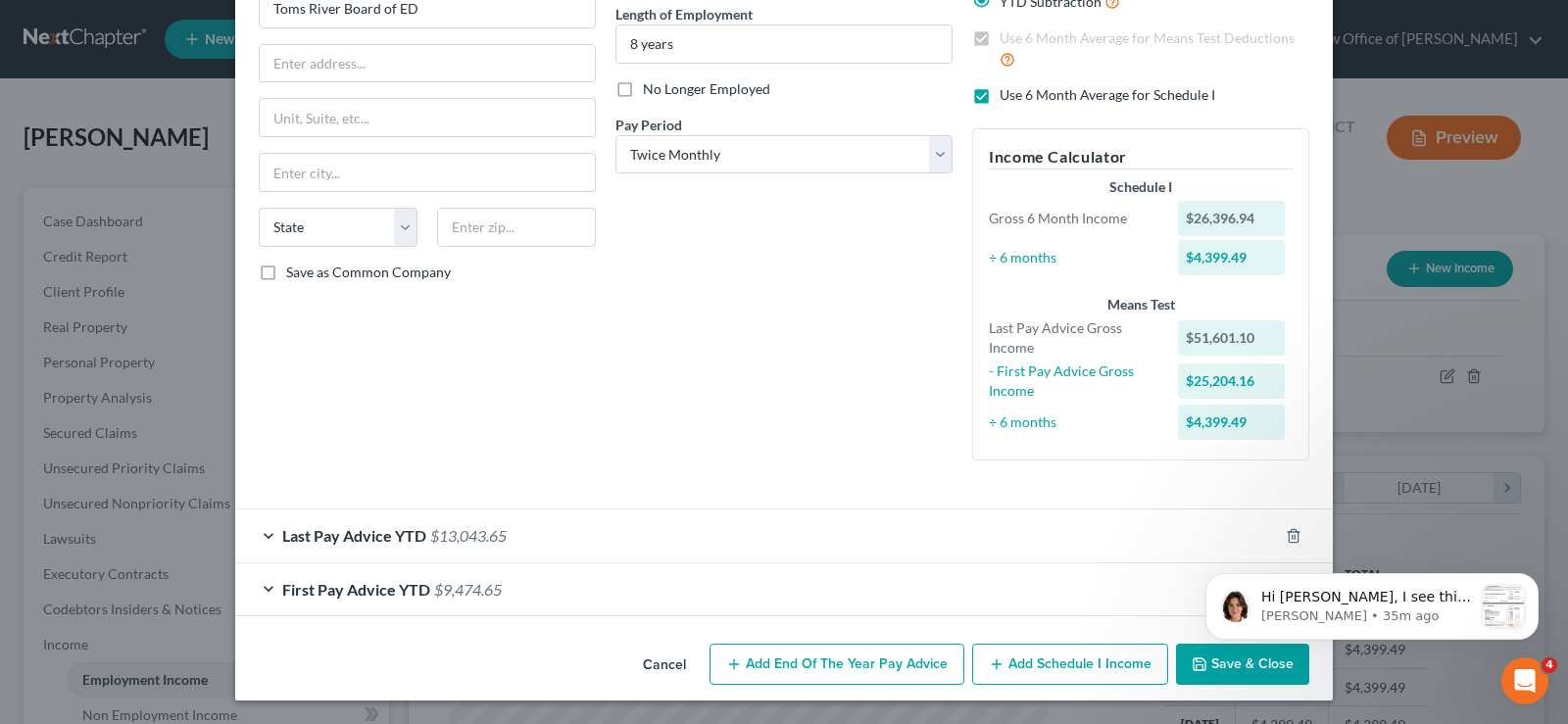
click at [360, 584] on span "First Pay Advice YTD" at bounding box center [356, 589] width 148 height 19
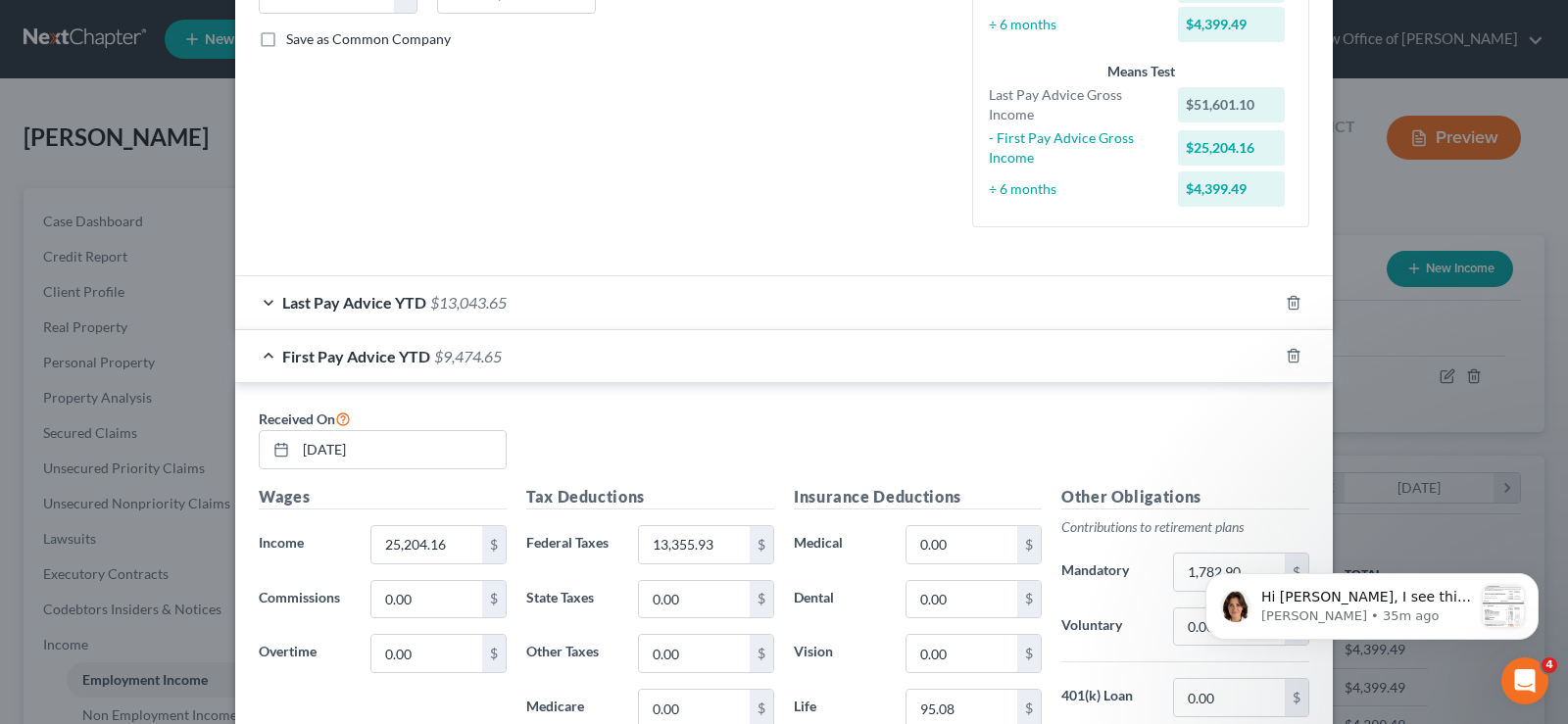
scroll to position [371, 0]
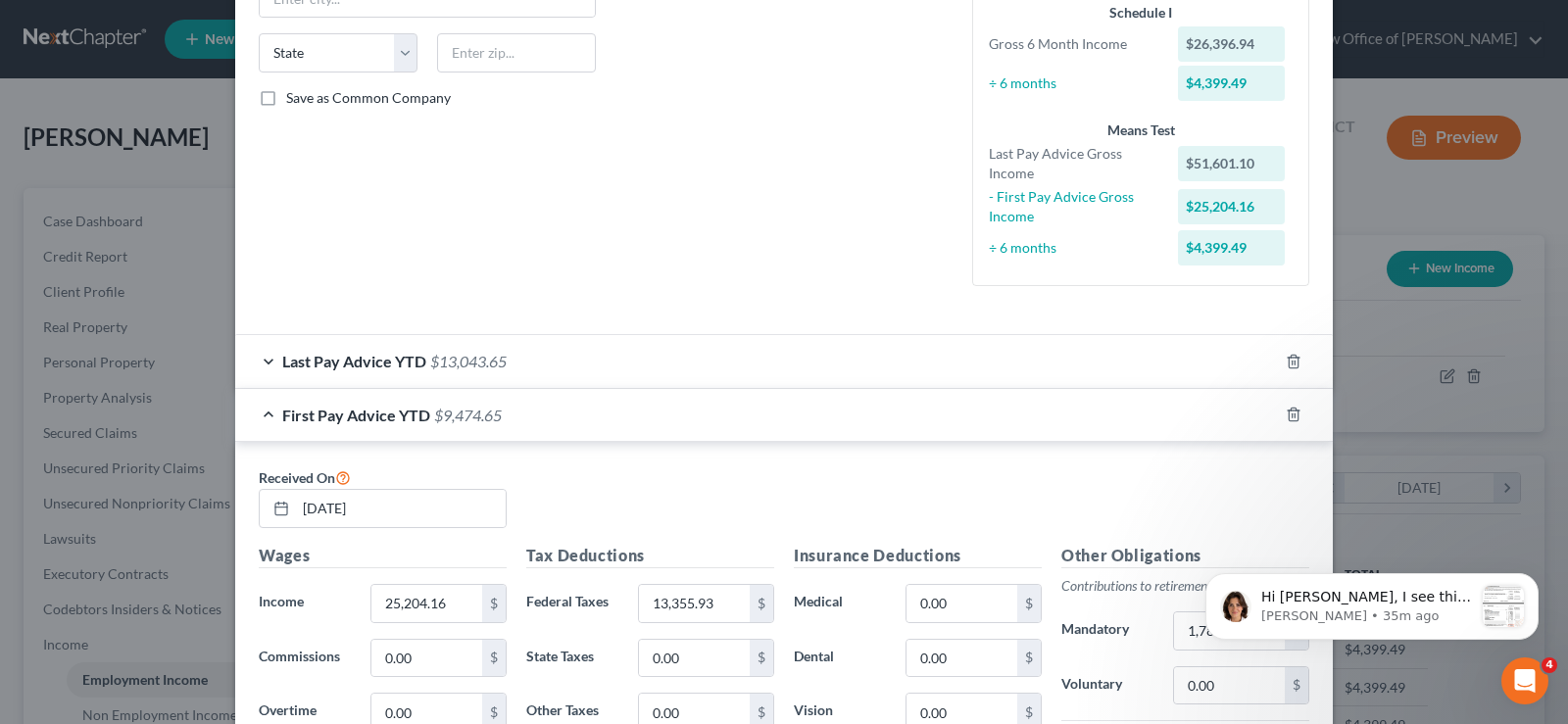
click at [488, 355] on span "$13,043.65" at bounding box center [468, 361] width 77 height 19
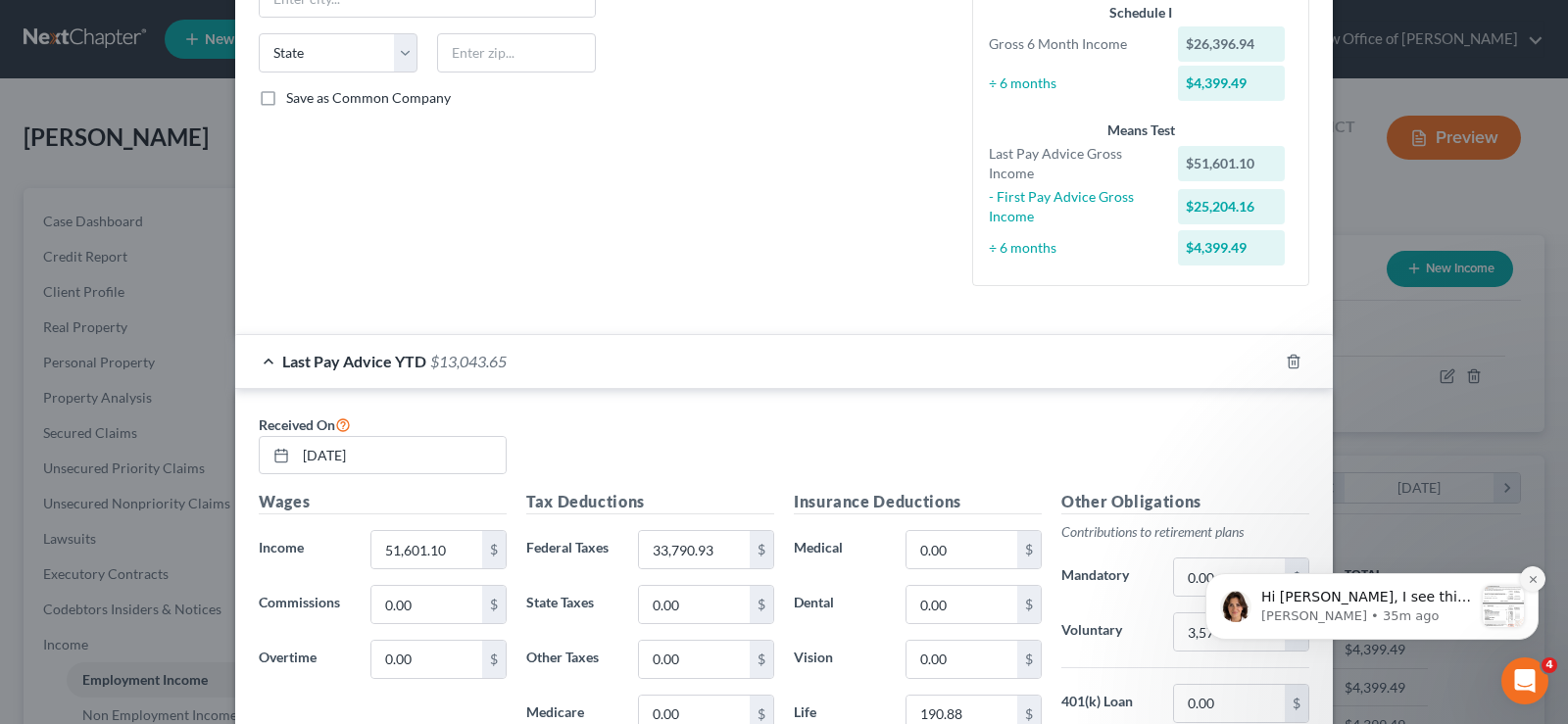
click at [1528, 572] on button "Dismiss notification" at bounding box center [1533, 579] width 26 height 26
